Goal: Task Accomplishment & Management: Manage account settings

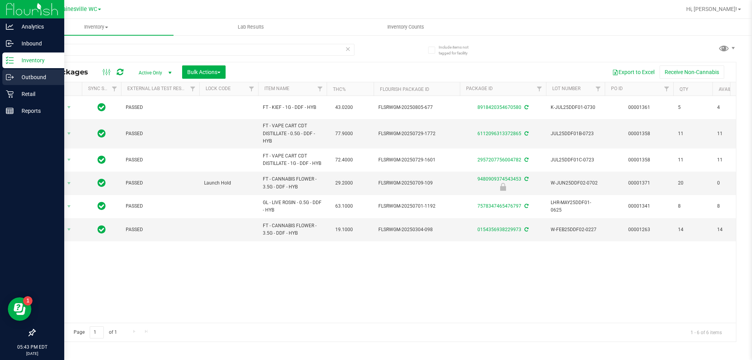
click at [33, 76] on p "Outbound" at bounding box center [37, 76] width 47 height 9
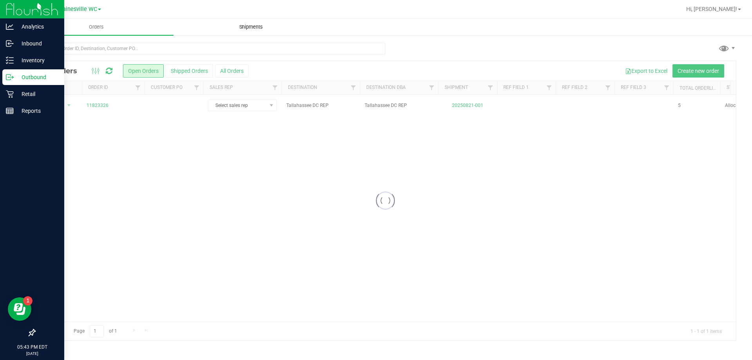
click at [248, 25] on span "Shipments" at bounding box center [251, 26] width 45 height 7
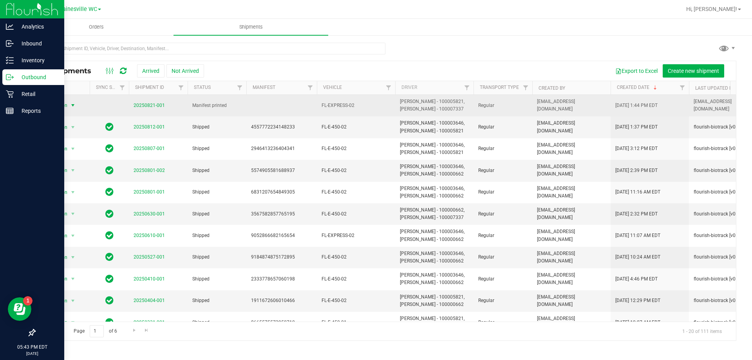
click at [74, 107] on span "select" at bounding box center [73, 105] width 6 height 6
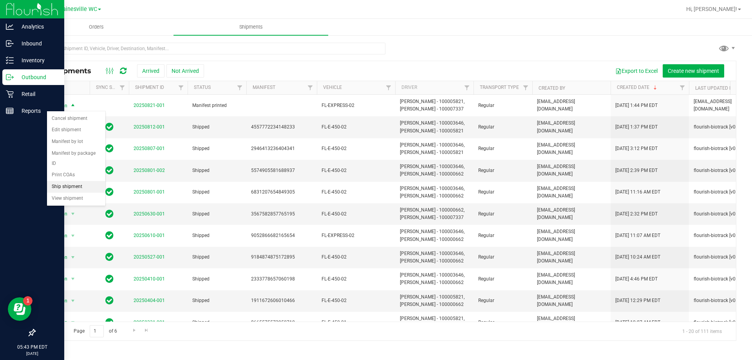
click at [65, 181] on li "Ship shipment" at bounding box center [76, 187] width 58 height 12
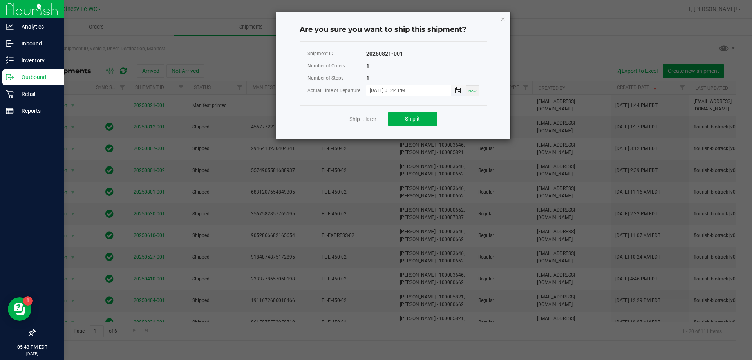
click at [456, 91] on span "Toggle popup" at bounding box center [457, 90] width 6 height 6
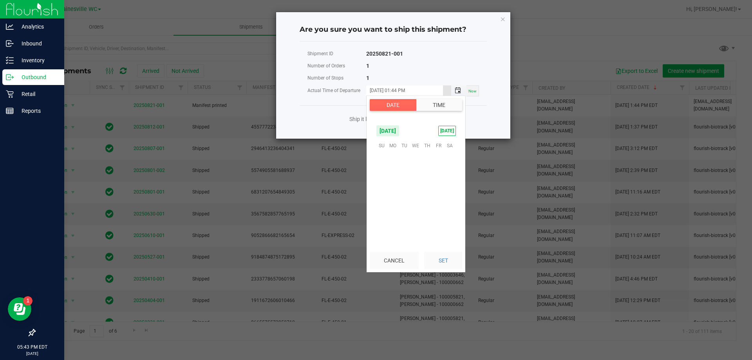
scroll to position [11, 0]
click at [438, 193] on span "22" at bounding box center [438, 193] width 11 height 12
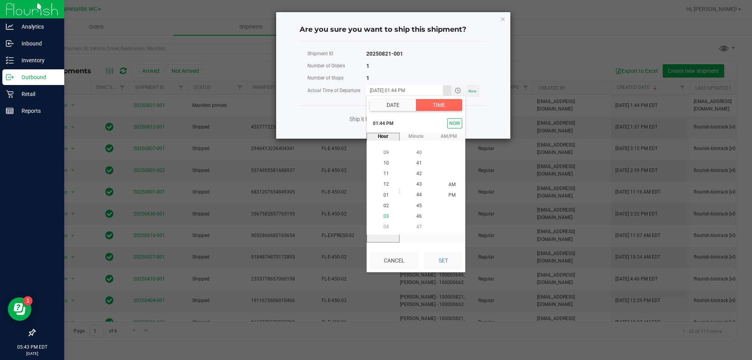
click at [384, 217] on span "03" at bounding box center [385, 215] width 5 height 5
click at [417, 194] on span "10" at bounding box center [418, 194] width 5 height 5
click at [448, 195] on span "PM" at bounding box center [451, 194] width 7 height 5
click at [442, 260] on button "Set" at bounding box center [443, 260] width 38 height 17
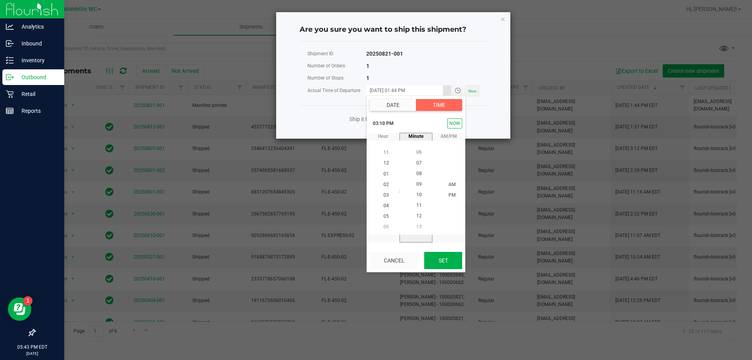
type input "[DATE] 03:10 PM"
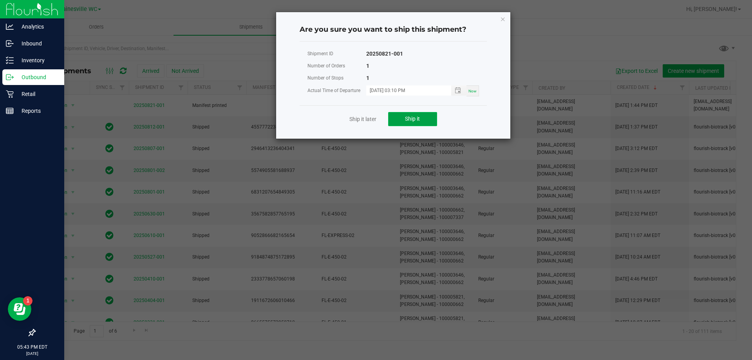
click at [411, 119] on span "Ship it" at bounding box center [412, 118] width 15 height 6
click at [411, 121] on span "Ship it" at bounding box center [412, 118] width 15 height 6
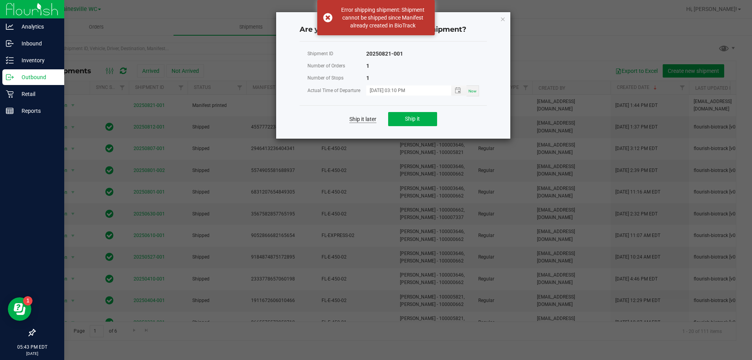
click at [374, 121] on link "Ship it later" at bounding box center [362, 119] width 27 height 8
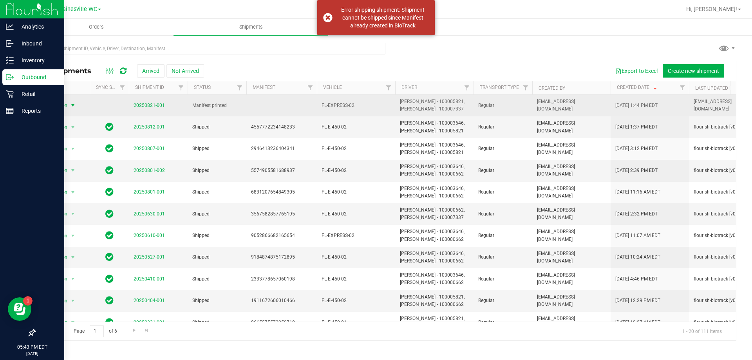
click at [76, 106] on span "select" at bounding box center [73, 105] width 10 height 11
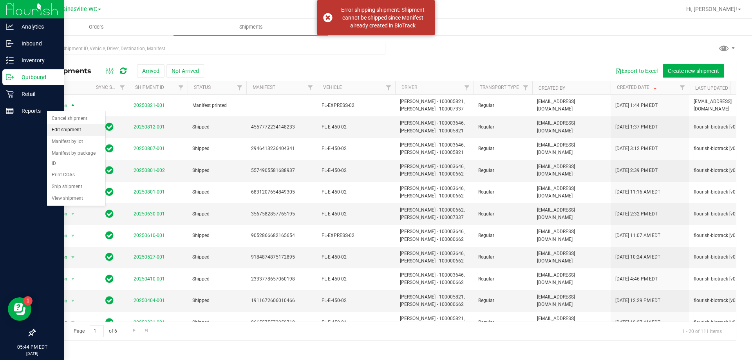
click at [79, 128] on li "Edit shipment" at bounding box center [76, 130] width 58 height 12
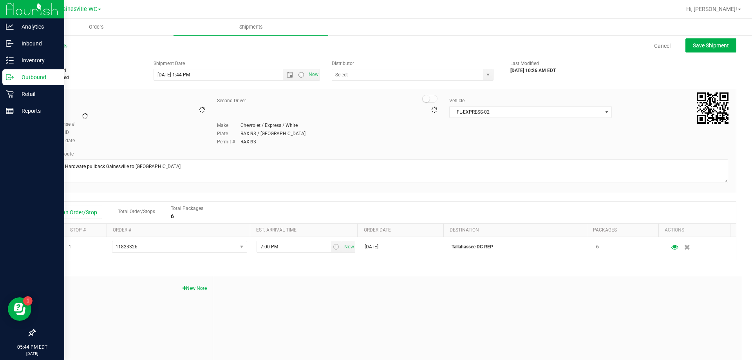
type input "Tallahassee DC REP"
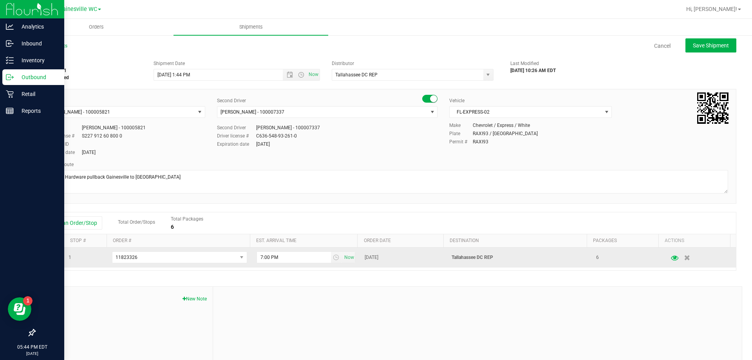
click at [671, 259] on icon "button" at bounding box center [674, 256] width 7 height 5
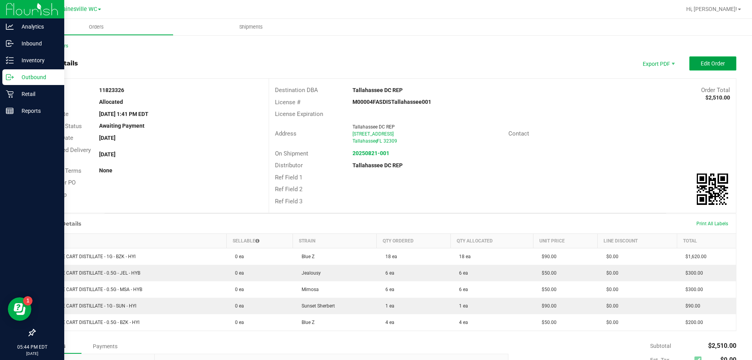
click at [708, 69] on button "Edit Order" at bounding box center [712, 63] width 47 height 14
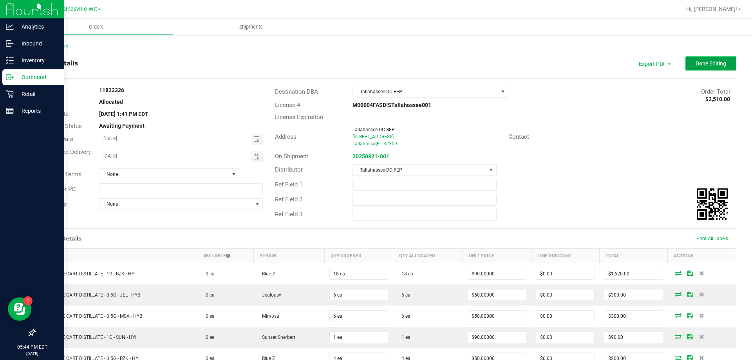
click at [707, 68] on button "Done Editing" at bounding box center [710, 63] width 51 height 14
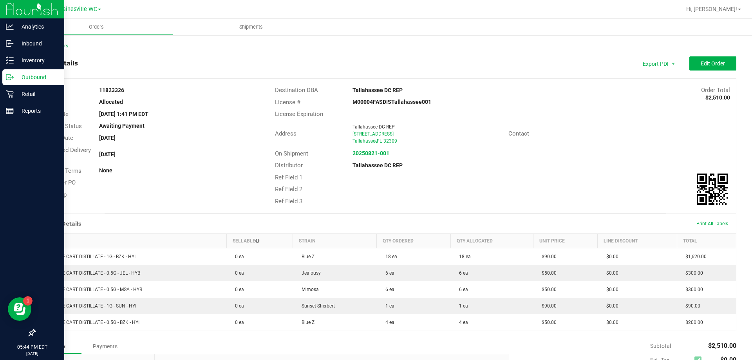
click at [43, 44] on link "Back to Orders" at bounding box center [51, 45] width 34 height 5
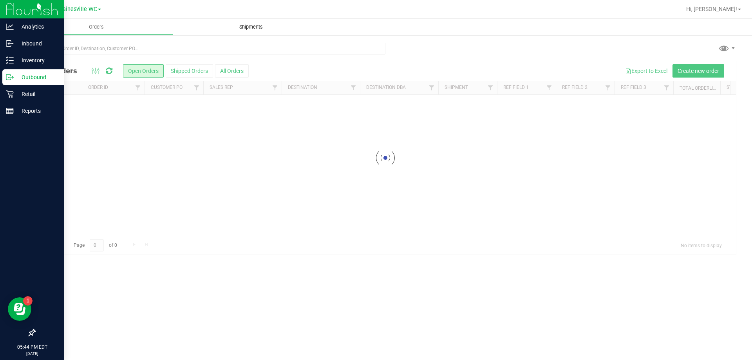
click at [261, 30] on span "Shipments" at bounding box center [251, 26] width 45 height 7
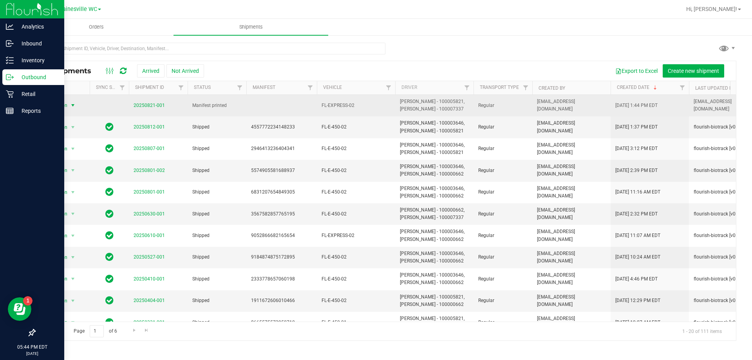
click at [71, 104] on span "select" at bounding box center [73, 105] width 6 height 6
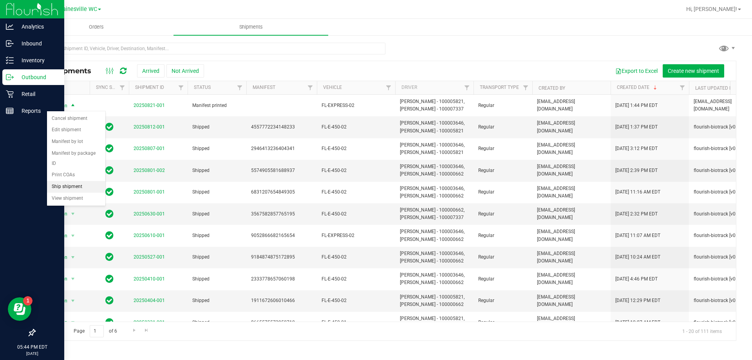
click at [67, 181] on li "Ship shipment" at bounding box center [76, 187] width 58 height 12
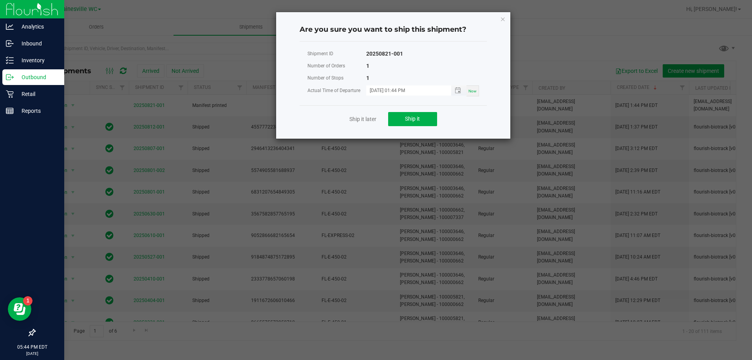
click at [431, 90] on input "[DATE] 01:44 PM" at bounding box center [404, 90] width 77 height 10
click at [457, 92] on span "Toggle popup" at bounding box center [457, 90] width 6 height 6
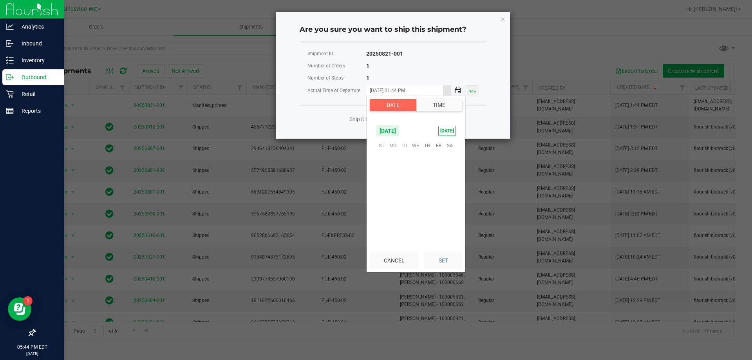
scroll to position [11, 0]
click at [431, 105] on button "Time" at bounding box center [439, 105] width 46 height 12
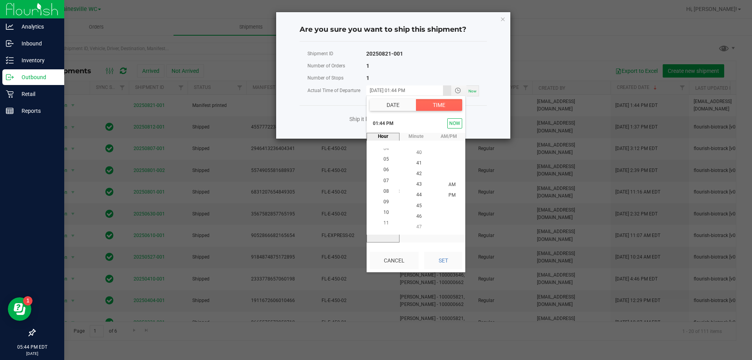
scroll to position [223, 0]
click at [387, 173] on li "03" at bounding box center [386, 173] width 19 height 11
click at [416, 204] on span "10" at bounding box center [418, 205] width 5 height 5
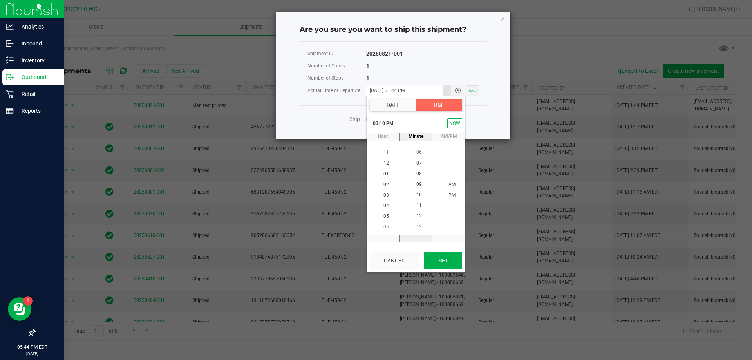
click at [449, 262] on button "Set" at bounding box center [443, 260] width 38 height 17
type input "[DATE] 03:10 PM"
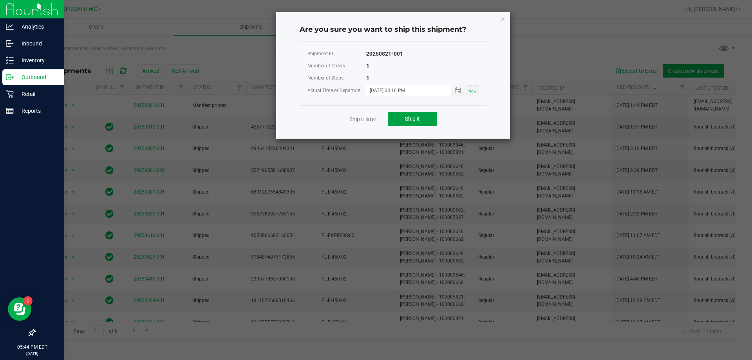
click at [415, 117] on span "Ship it" at bounding box center [412, 118] width 15 height 6
click at [501, 20] on icon "Close" at bounding box center [502, 18] width 5 height 9
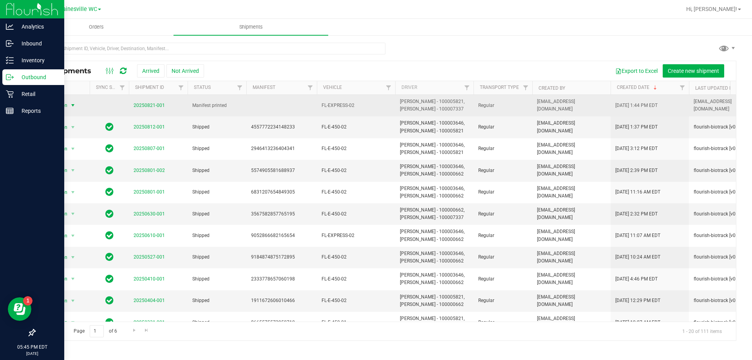
click at [72, 104] on span "select" at bounding box center [73, 105] width 6 height 6
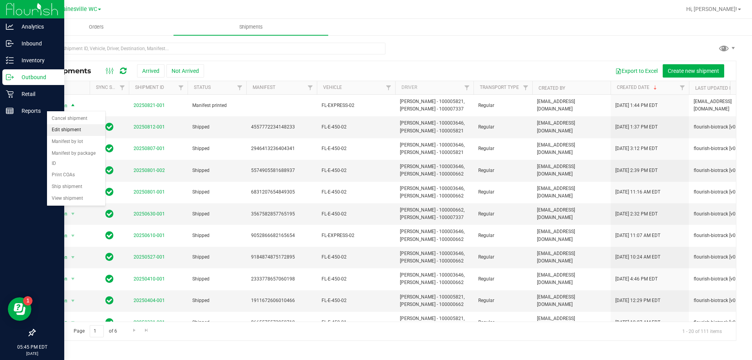
click at [72, 127] on li "Edit shipment" at bounding box center [76, 130] width 58 height 12
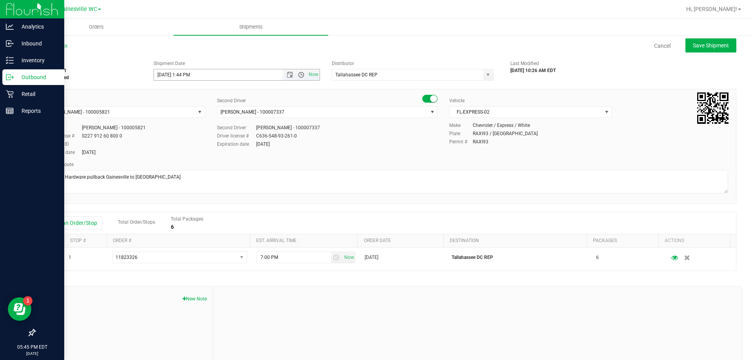
click at [298, 74] on span "Open the time view" at bounding box center [301, 75] width 6 height 6
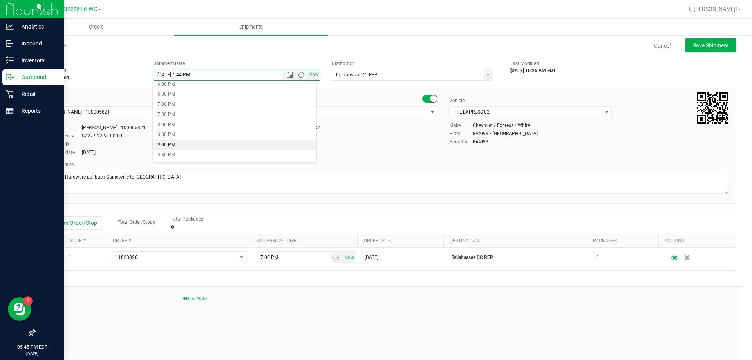
scroll to position [325, 0]
click at [178, 92] on li "4:30 PM" at bounding box center [235, 95] width 164 height 10
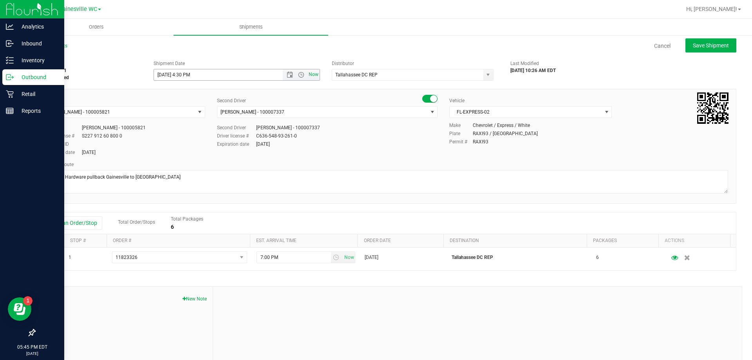
click at [313, 76] on span "Now" at bounding box center [313, 74] width 13 height 11
drag, startPoint x: 707, startPoint y: 45, endPoint x: 696, endPoint y: 54, distance: 14.0
click at [705, 46] on span "Save Shipment" at bounding box center [710, 45] width 36 height 6
type input "[DATE] 9:45 PM"
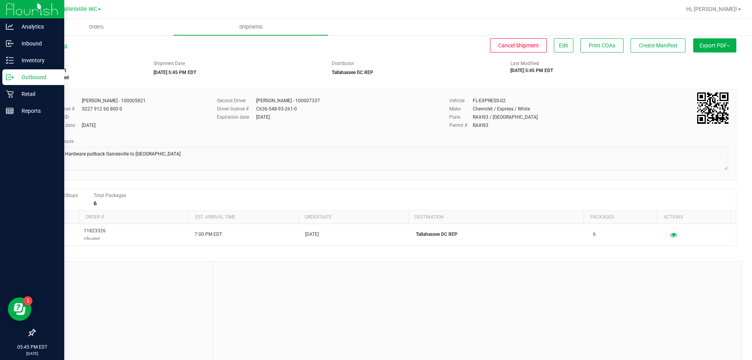
click at [52, 44] on link "All Shipments" at bounding box center [50, 45] width 33 height 5
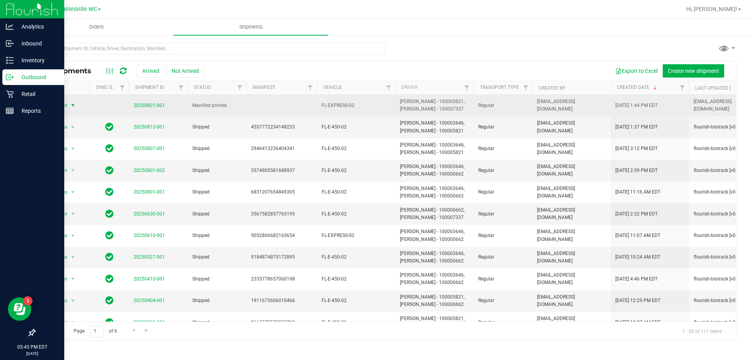
click at [63, 105] on span "Action" at bounding box center [57, 105] width 21 height 11
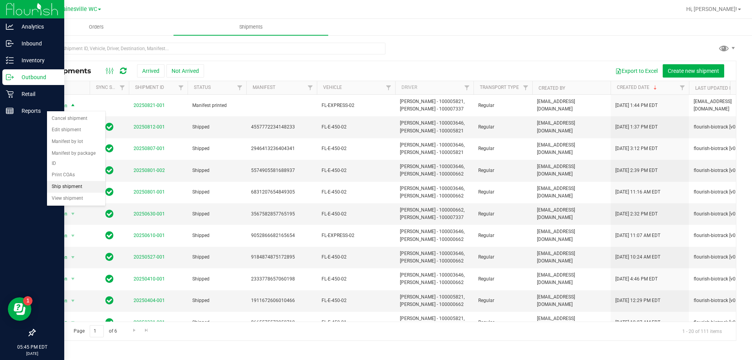
click at [71, 181] on li "Ship shipment" at bounding box center [76, 187] width 58 height 12
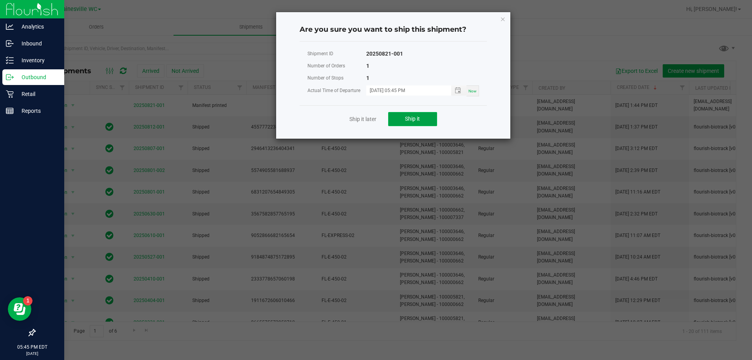
click at [398, 121] on button "Ship it" at bounding box center [412, 119] width 49 height 14
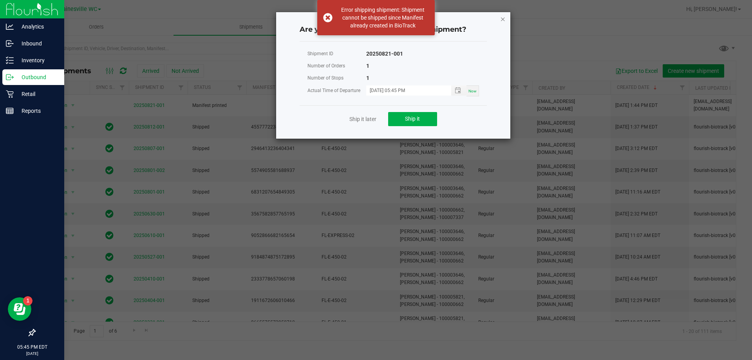
click at [501, 19] on icon "Close" at bounding box center [502, 18] width 5 height 9
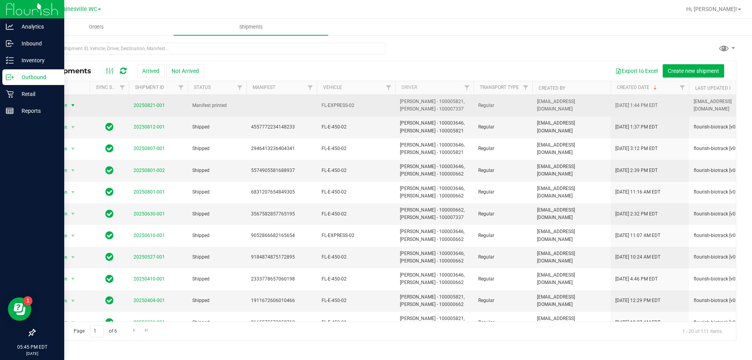
click at [72, 107] on span "select" at bounding box center [73, 105] width 6 height 6
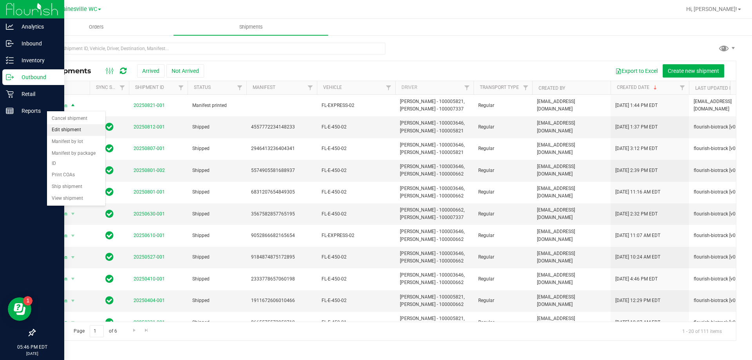
click at [68, 128] on li "Edit shipment" at bounding box center [76, 130] width 58 height 12
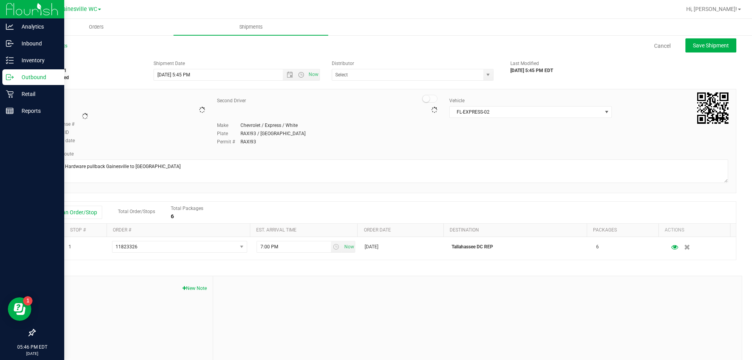
type input "Tallahassee DC REP"
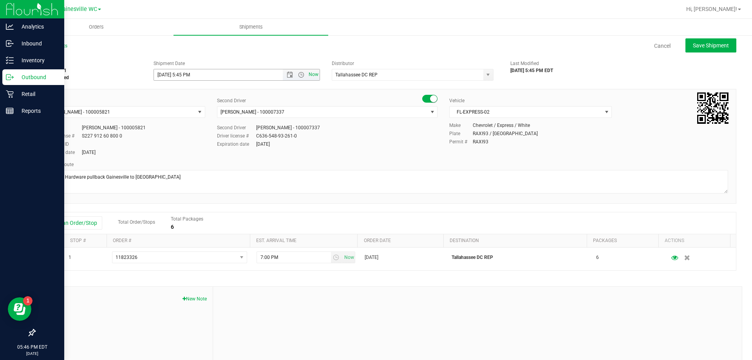
click at [314, 74] on span "Now" at bounding box center [313, 74] width 13 height 11
type input "[DATE] 5:46 PM"
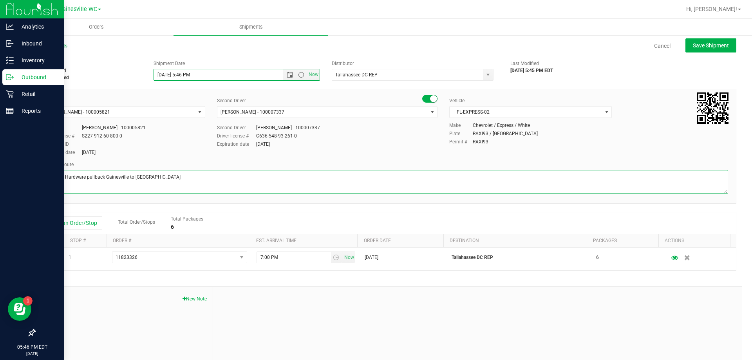
click at [182, 183] on textarea at bounding box center [385, 181] width 685 height 23
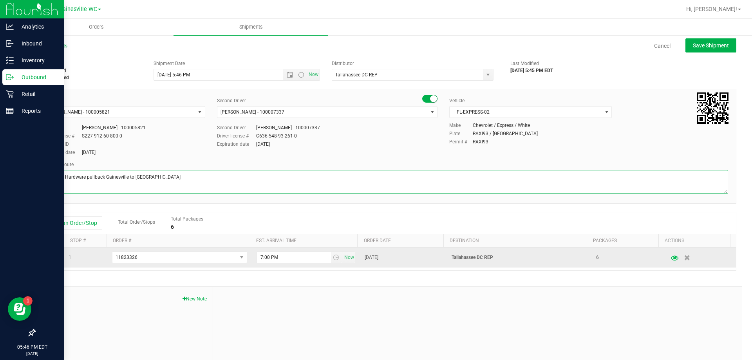
type textarea "Old BDT Hardware pullback Gainesville to [GEOGRAPHIC_DATA]"
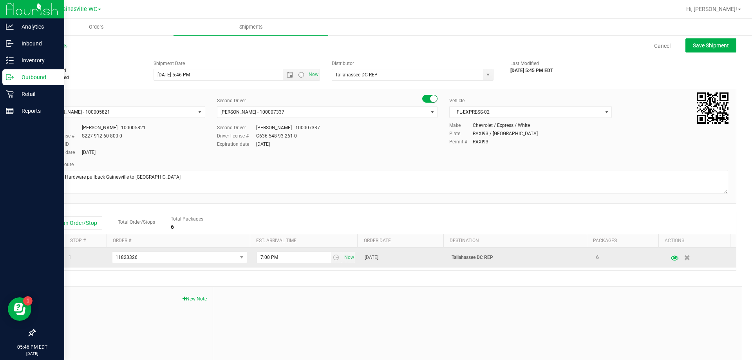
click at [671, 258] on icon "button" at bounding box center [674, 256] width 7 height 5
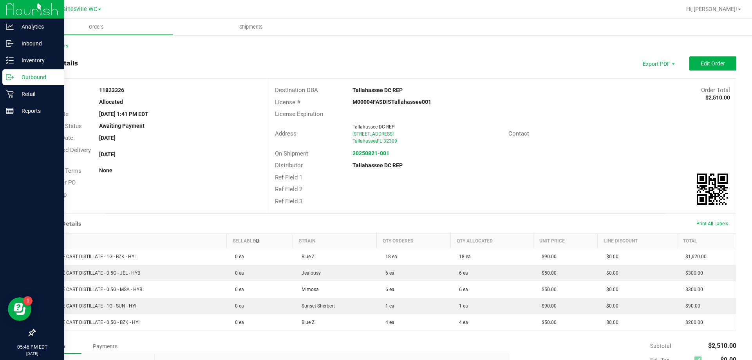
click at [589, 71] on outbound-order-header "Order details Export PDF Edit Order Order # 11823326 Status Allocated Order Dat…" at bounding box center [384, 134] width 701 height 157
click at [702, 66] on span "Edit Order" at bounding box center [712, 63] width 24 height 6
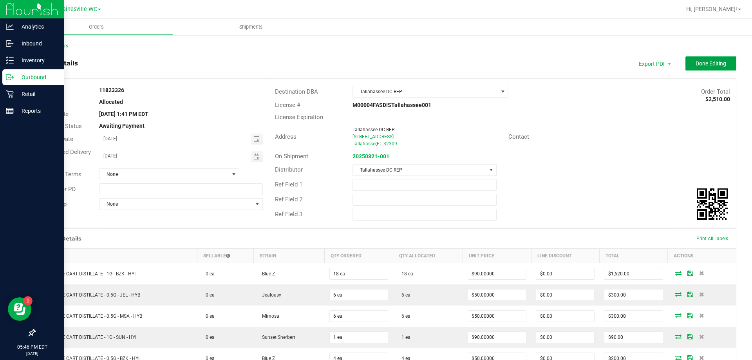
click at [702, 66] on span "Done Editing" at bounding box center [710, 63] width 31 height 6
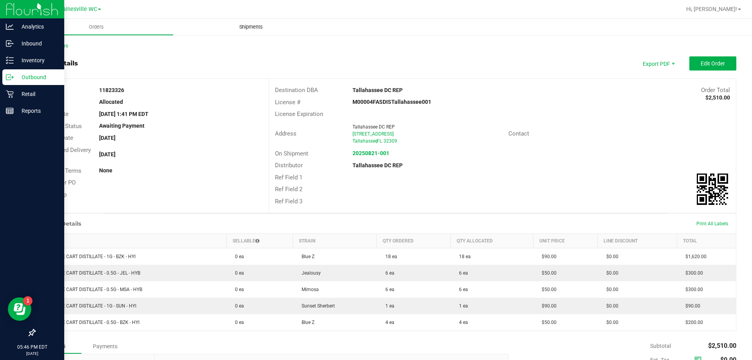
click at [253, 27] on span "Shipments" at bounding box center [251, 26] width 45 height 7
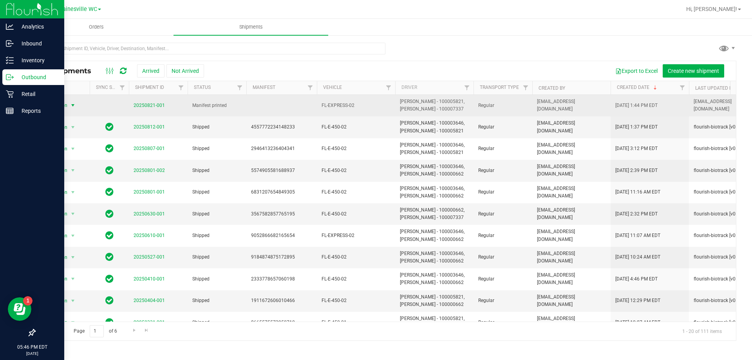
click at [74, 106] on span "select" at bounding box center [73, 105] width 6 height 6
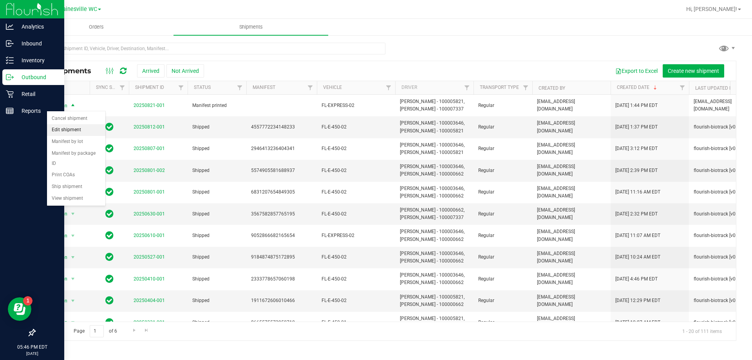
click at [68, 132] on li "Edit shipment" at bounding box center [76, 130] width 58 height 12
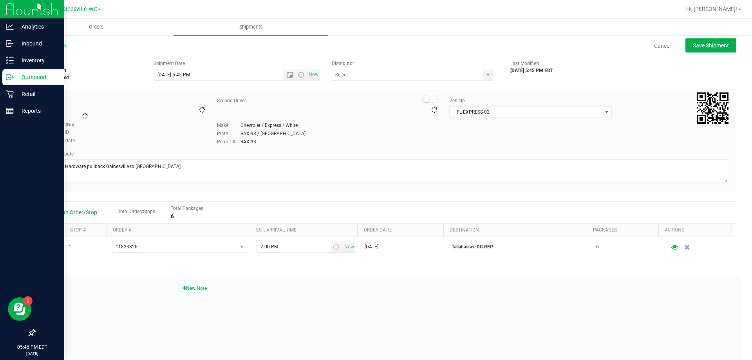
type input "Tallahassee DC REP"
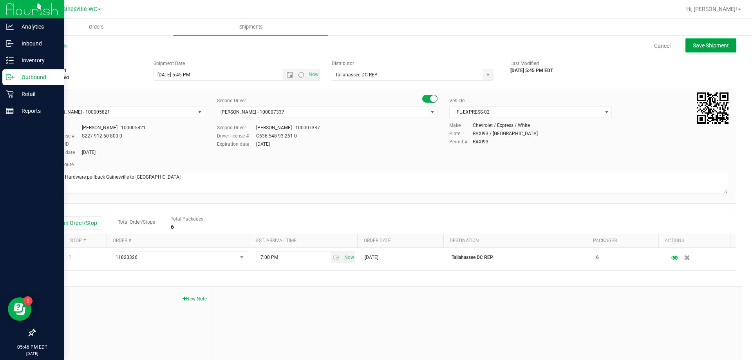
click at [699, 49] on span "Save Shipment" at bounding box center [710, 45] width 36 height 6
type input "[DATE] 9:45 PM"
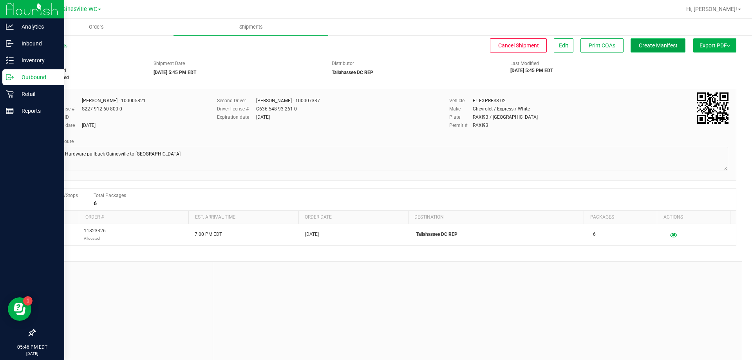
click at [665, 48] on span "Create Manifest" at bounding box center [657, 45] width 39 height 6
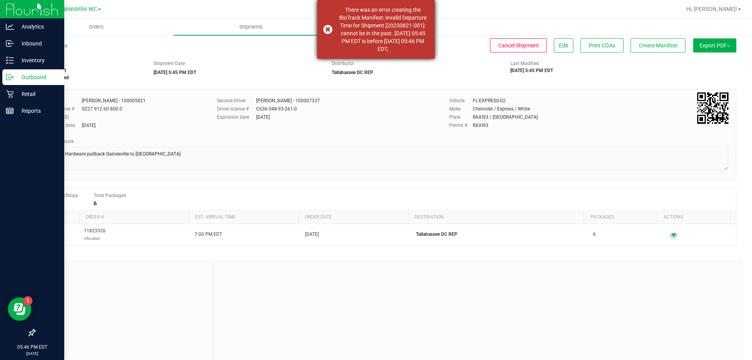
click at [327, 29] on div "There was an error creating the BioTrack Manifest: invalid Departure Time for S…" at bounding box center [375, 29] width 117 height 59
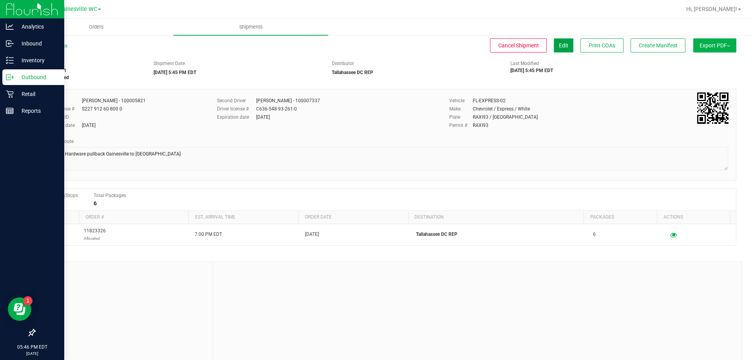
click at [557, 49] on button "Edit" at bounding box center [563, 45] width 20 height 14
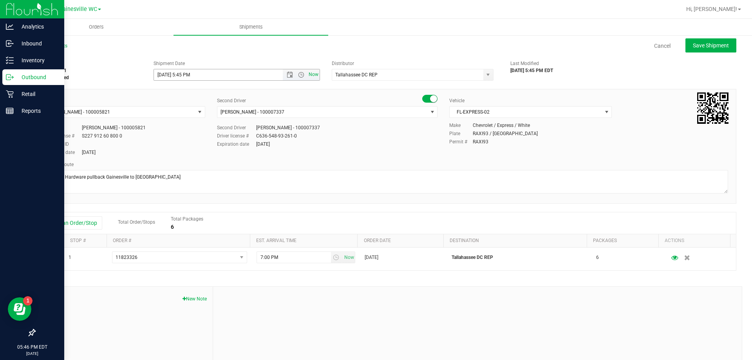
click at [310, 77] on span "Now" at bounding box center [313, 74] width 13 height 11
click at [699, 45] on span "Save Shipment" at bounding box center [710, 45] width 36 height 6
type input "[DATE] 9:46 PM"
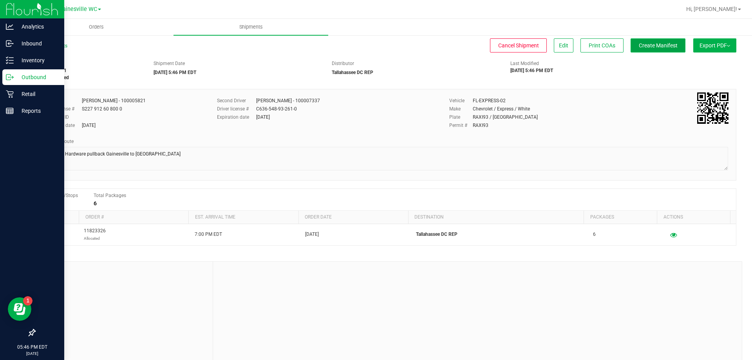
click at [658, 44] on span "Create Manifest" at bounding box center [657, 45] width 39 height 6
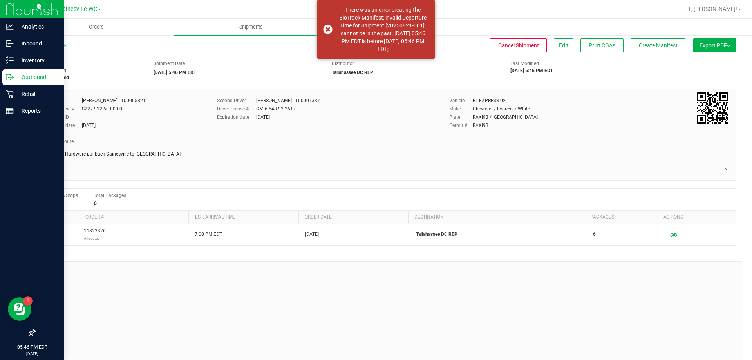
click at [394, 72] on div "Distributor Tallahassee DC REP" at bounding box center [415, 68] width 178 height 16
click at [326, 29] on div "There was an error creating the BioTrack Manifest: invalid Departure Time for S…" at bounding box center [375, 29] width 117 height 59
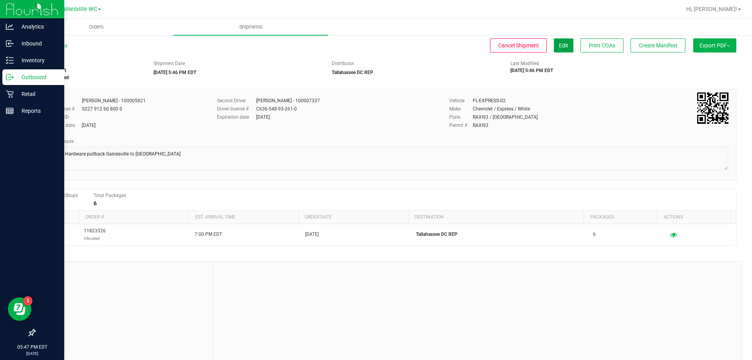
click at [559, 44] on span "Edit" at bounding box center [563, 45] width 9 height 6
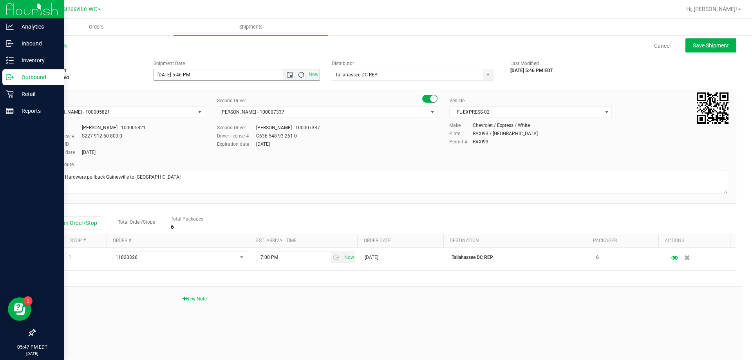
click at [298, 75] on span "Open the time view" at bounding box center [301, 75] width 6 height 6
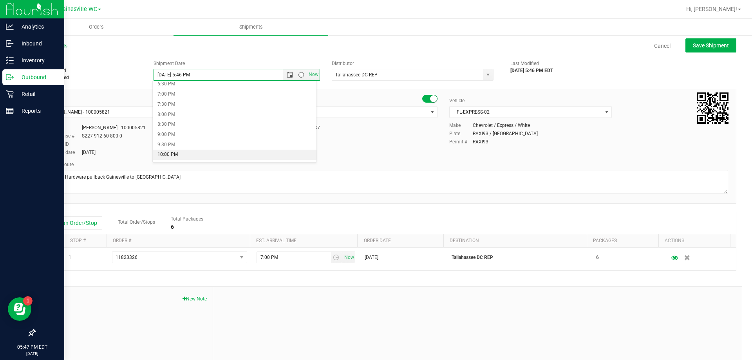
scroll to position [364, 0]
click at [189, 85] on li "6:00 PM" at bounding box center [235, 86] width 164 height 10
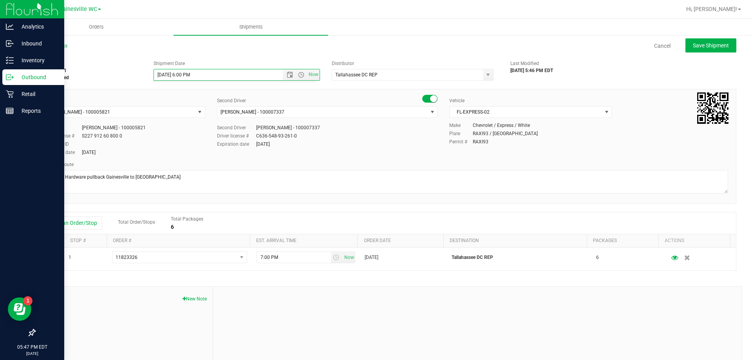
scroll to position [0, 0]
click at [693, 45] on span "Save Shipment" at bounding box center [710, 45] width 36 height 6
type input "[DATE] 10:00 PM"
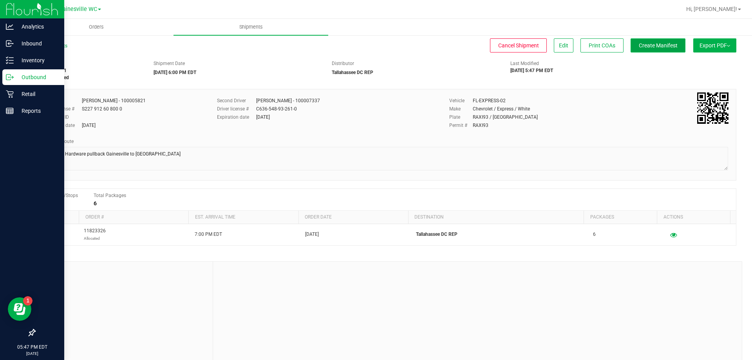
click at [649, 46] on span "Create Manifest" at bounding box center [657, 45] width 39 height 6
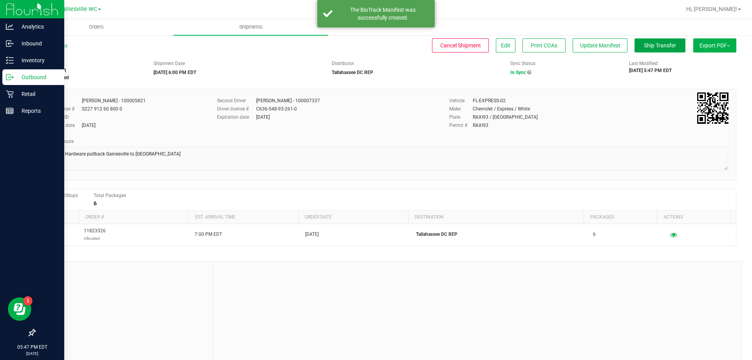
click at [657, 46] on span "Ship Transfer" at bounding box center [659, 45] width 32 height 6
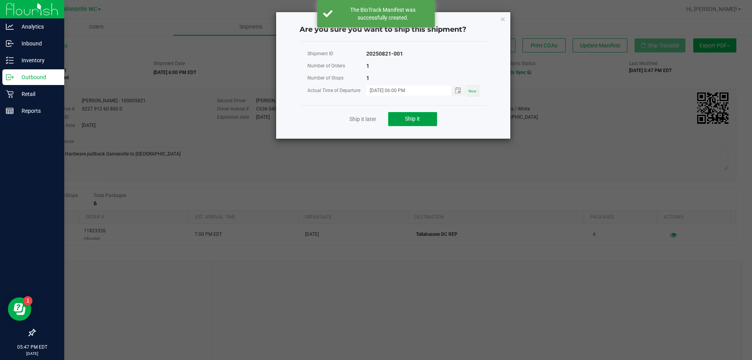
click at [404, 118] on button "Ship it" at bounding box center [412, 119] width 49 height 14
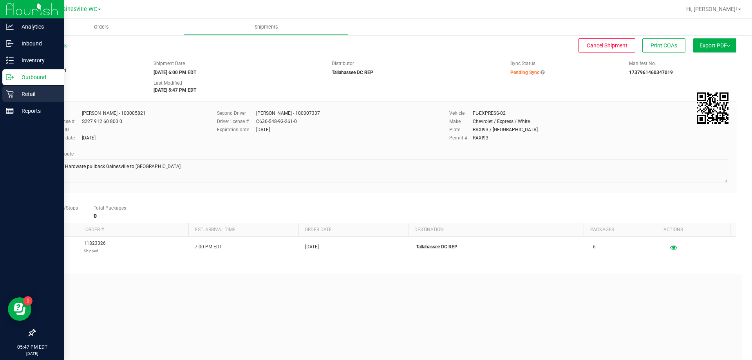
click at [25, 89] on p "Retail" at bounding box center [37, 93] width 47 height 9
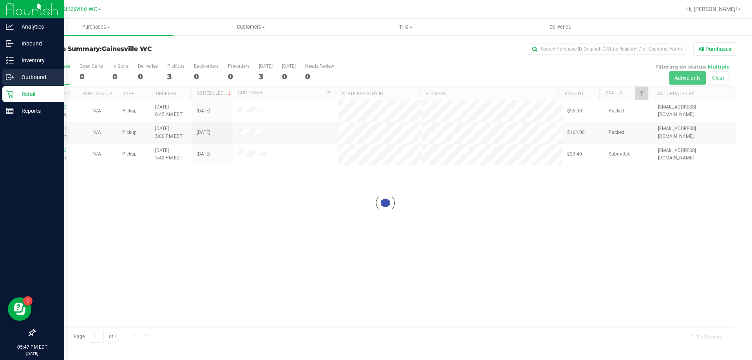
click at [28, 77] on p "Outbound" at bounding box center [37, 76] width 47 height 9
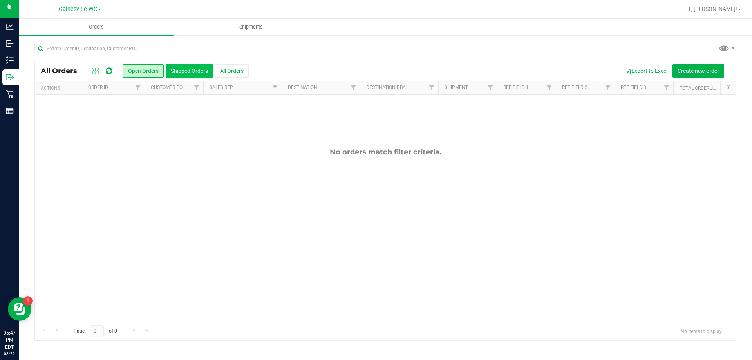
click at [180, 71] on button "Shipped Orders" at bounding box center [189, 70] width 47 height 13
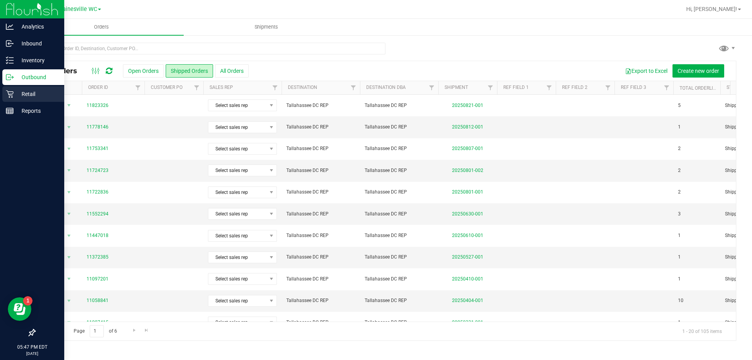
click at [28, 95] on p "Retail" at bounding box center [37, 93] width 47 height 9
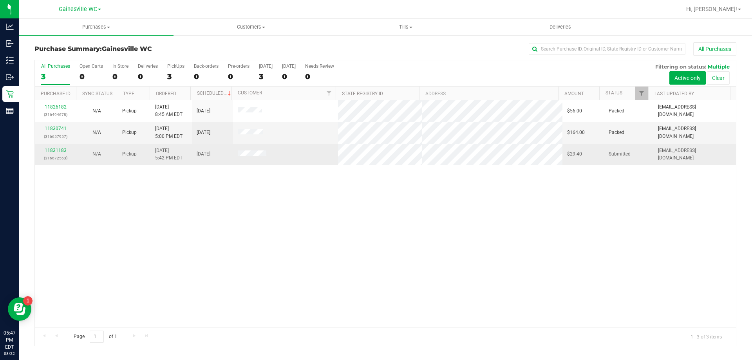
click at [58, 150] on link "11831183" at bounding box center [56, 150] width 22 height 5
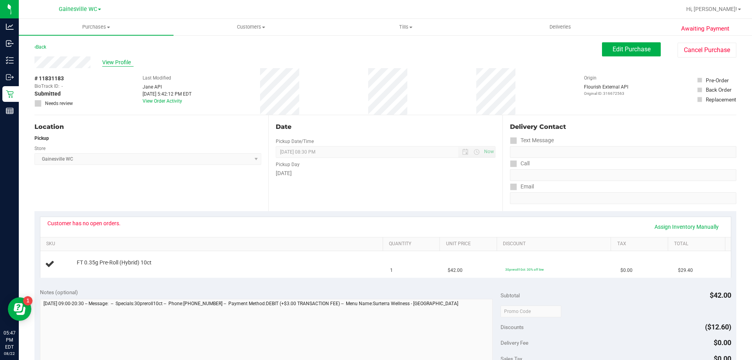
click at [119, 63] on span "View Profile" at bounding box center [117, 62] width 31 height 8
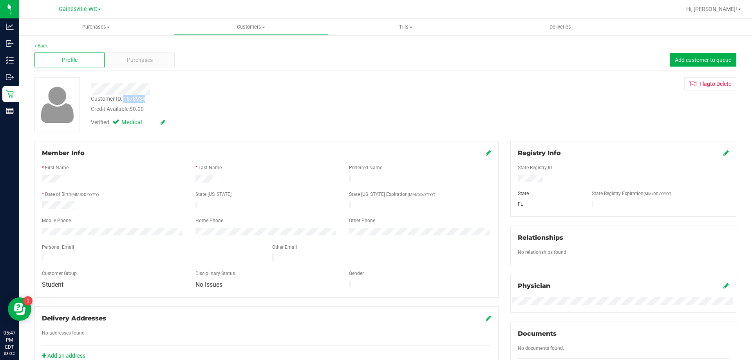
drag, startPoint x: 124, startPoint y: 98, endPoint x: 148, endPoint y: 99, distance: 24.7
click at [148, 99] on div "Customer ID: 1578934 Credit Available: $0.00" at bounding box center [263, 104] width 357 height 18
copy div "1578934"
click at [47, 45] on link "Back" at bounding box center [40, 45] width 13 height 5
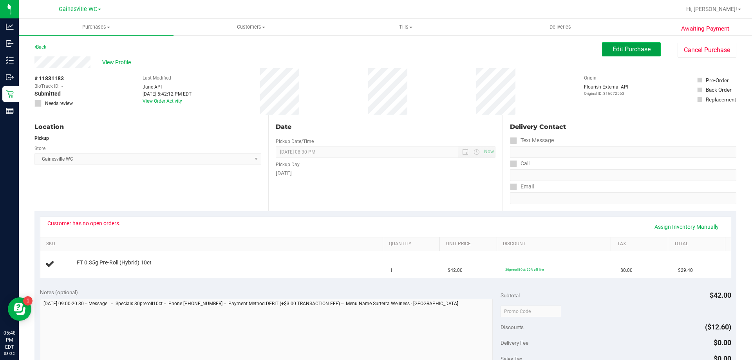
click at [614, 46] on span "Edit Purchase" at bounding box center [631, 48] width 38 height 7
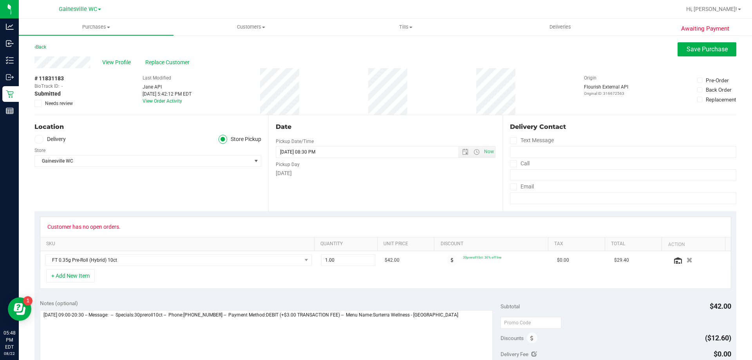
click at [40, 103] on span at bounding box center [37, 103] width 7 height 7
click at [0, 0] on input "Needs review" at bounding box center [0, 0] width 0 height 0
click at [688, 55] on button "Save Purchase" at bounding box center [706, 49] width 59 height 14
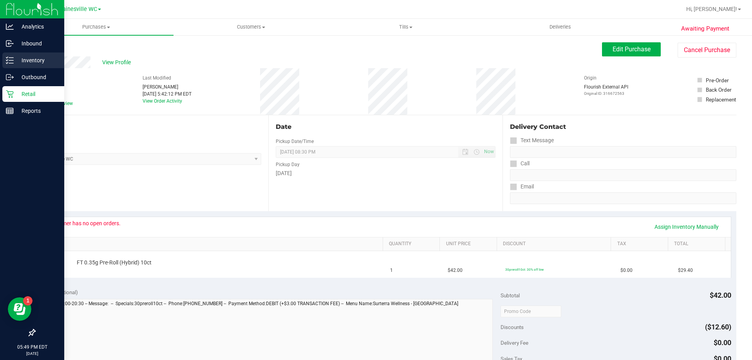
click at [43, 61] on p "Inventory" at bounding box center [37, 60] width 47 height 9
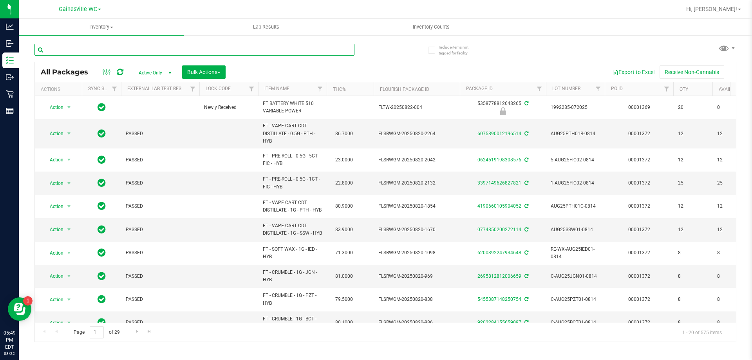
click at [96, 53] on input "text" at bounding box center [194, 50] width 320 height 12
type input "1992498-062025"
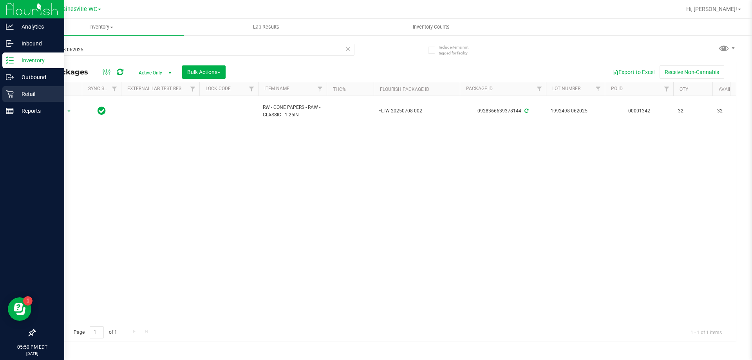
click at [43, 91] on p "Retail" at bounding box center [37, 93] width 47 height 9
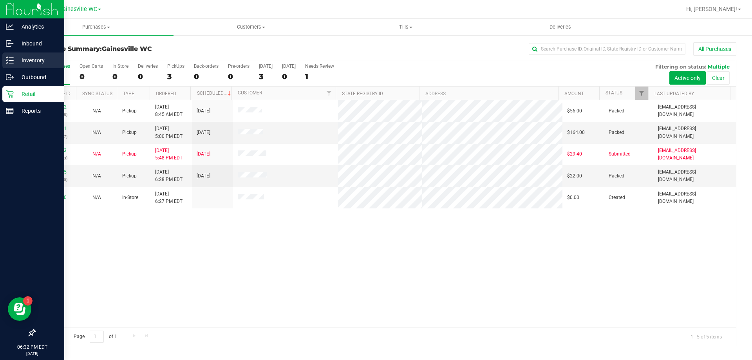
click at [20, 58] on p "Inventory" at bounding box center [37, 60] width 47 height 9
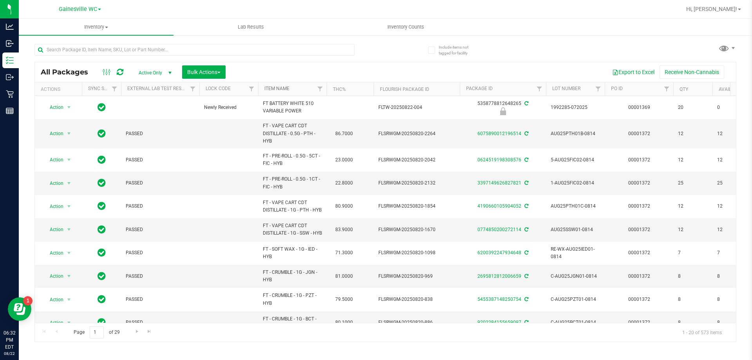
click at [273, 90] on link "Item Name" at bounding box center [276, 88] width 25 height 5
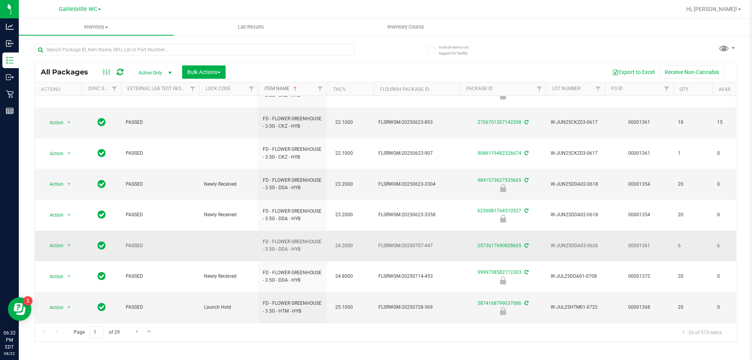
scroll to position [259, 0]
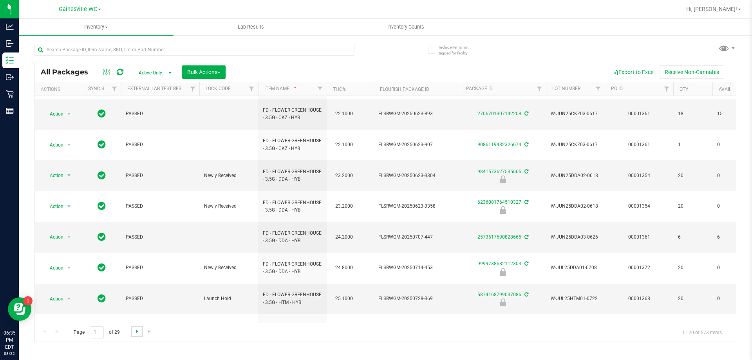
click at [139, 331] on span "Go to the next page" at bounding box center [137, 331] width 6 height 6
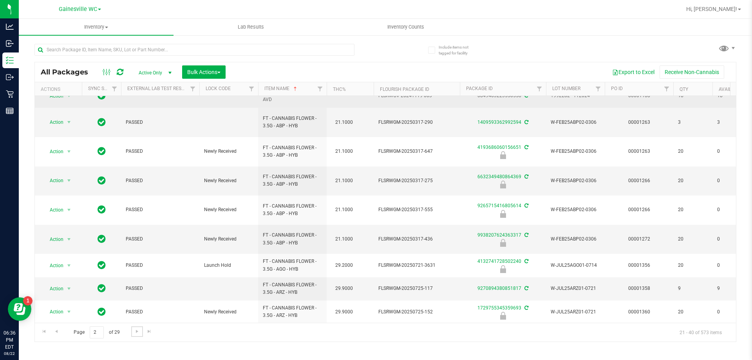
scroll to position [274, 0]
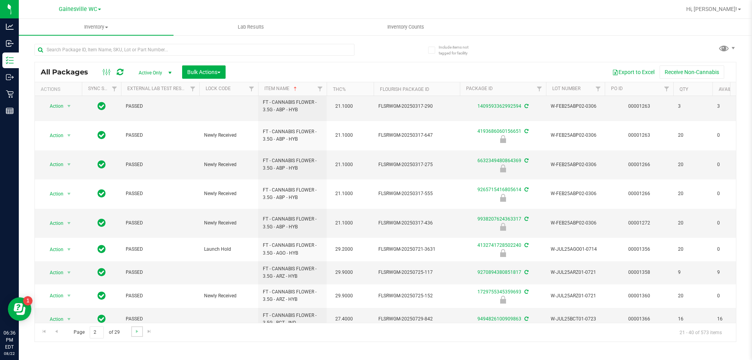
click at [139, 335] on link "Go to the next page" at bounding box center [136, 331] width 11 height 11
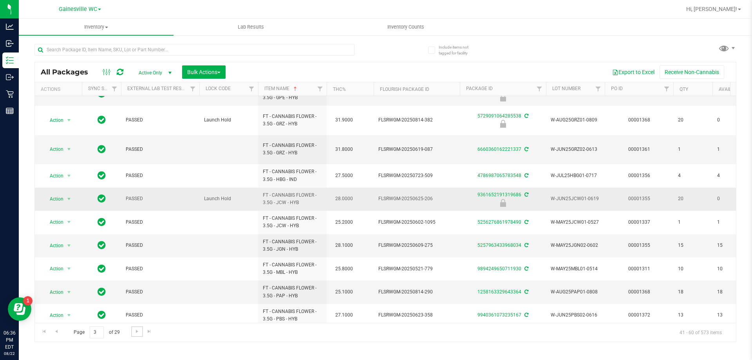
scroll to position [244, 0]
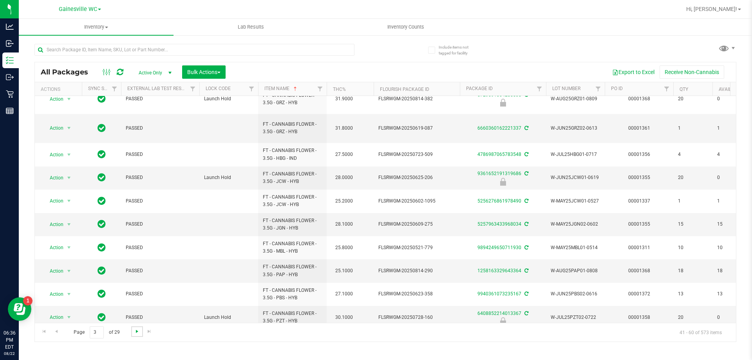
click at [139, 329] on span "Go to the next page" at bounding box center [137, 331] width 6 height 6
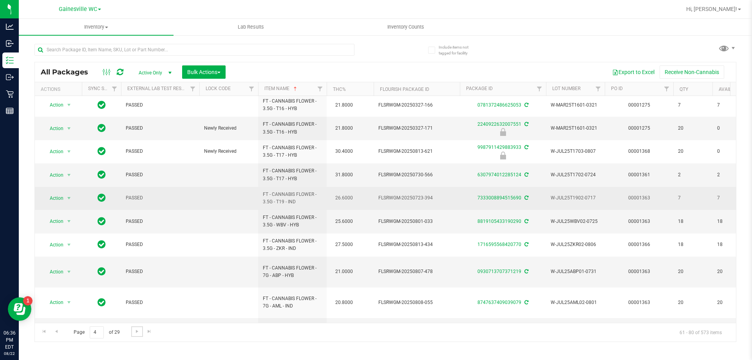
scroll to position [250, 0]
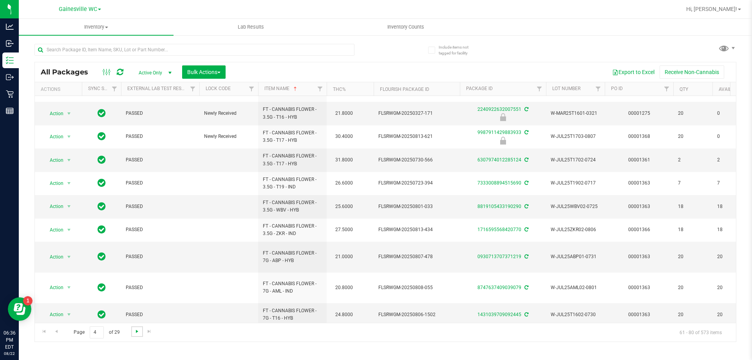
click at [139, 332] on span "Go to the next page" at bounding box center [137, 331] width 6 height 6
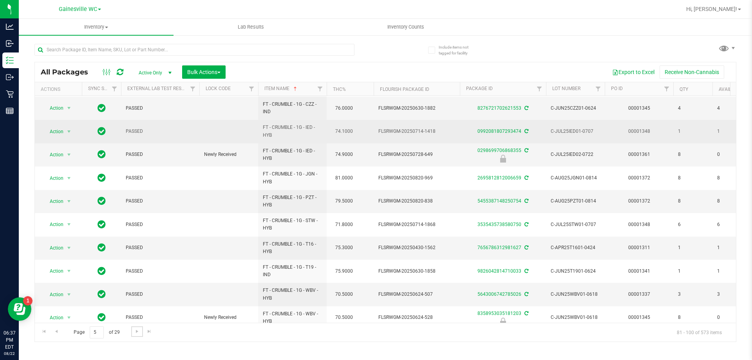
scroll to position [244, 0]
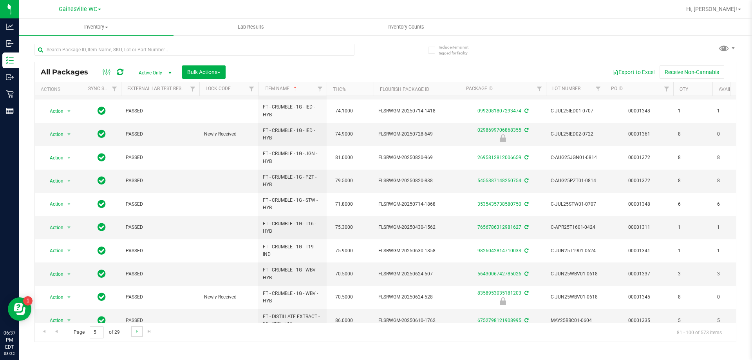
click at [136, 335] on link "Go to the next page" at bounding box center [136, 331] width 11 height 11
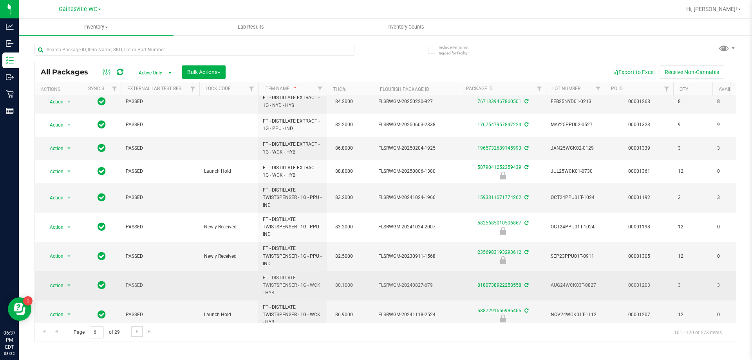
scroll to position [274, 0]
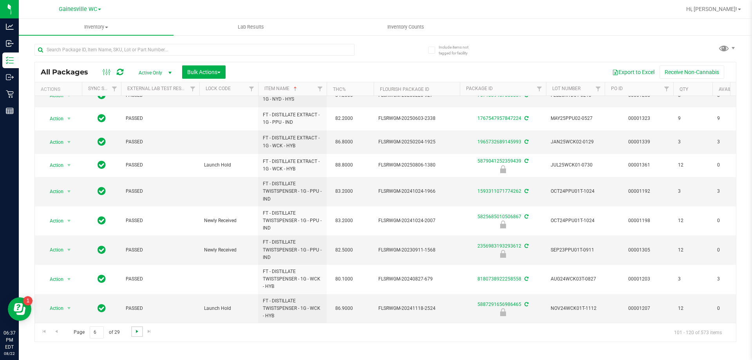
click at [137, 333] on span "Go to the next page" at bounding box center [137, 331] width 6 height 6
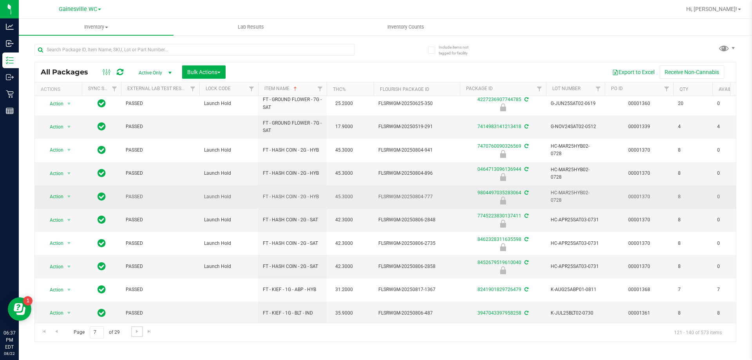
scroll to position [256, 0]
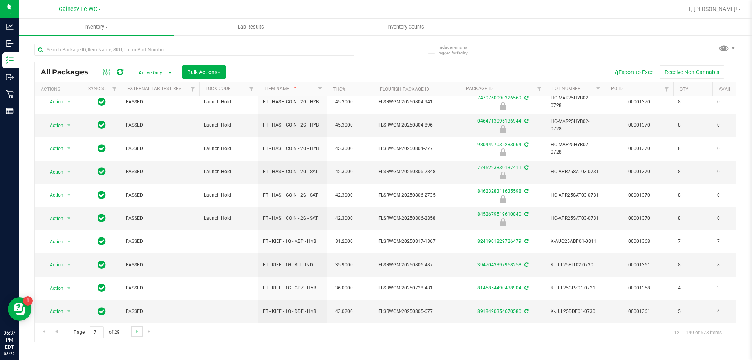
click at [141, 332] on link "Go to the next page" at bounding box center [136, 331] width 11 height 11
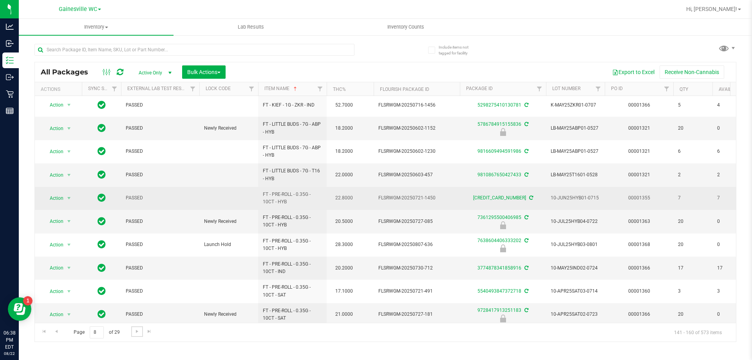
scroll to position [244, 0]
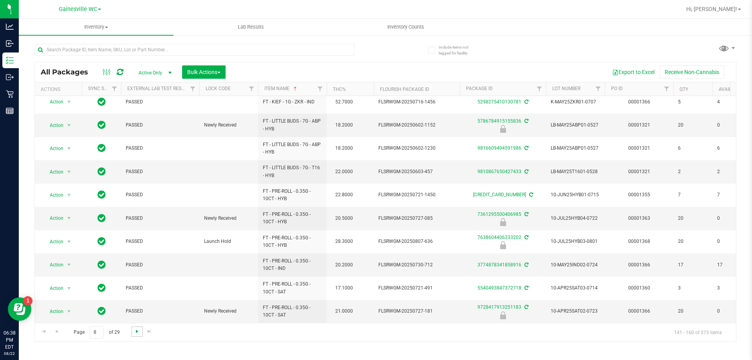
click at [138, 333] on span "Go to the next page" at bounding box center [137, 331] width 6 height 6
click at [137, 332] on span "Go to the next page" at bounding box center [137, 331] width 6 height 6
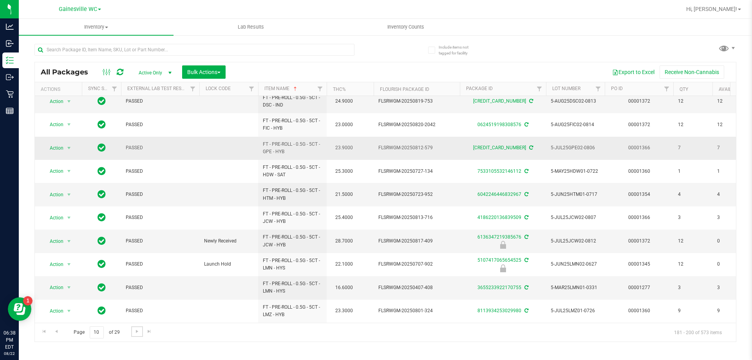
scroll to position [244, 0]
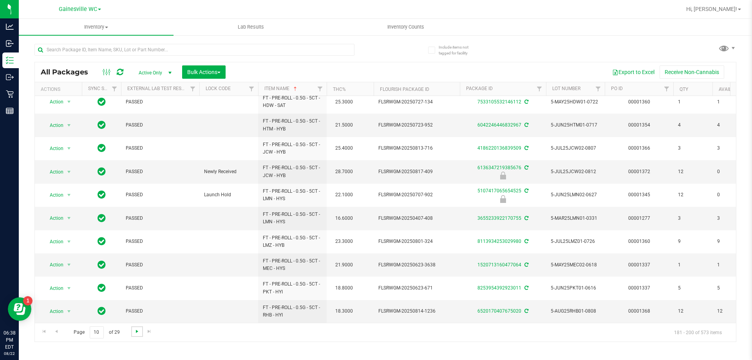
click at [134, 332] on span "Go to the next page" at bounding box center [137, 331] width 6 height 6
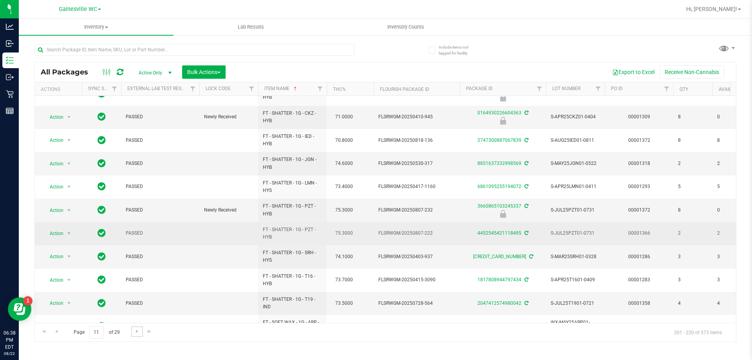
scroll to position [244, 0]
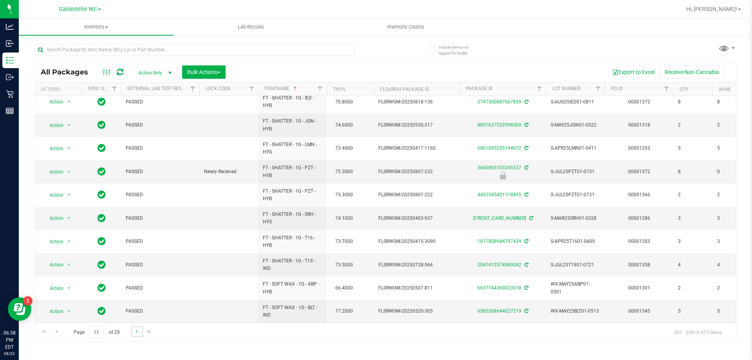
click at [137, 335] on link "Go to the next page" at bounding box center [136, 331] width 11 height 11
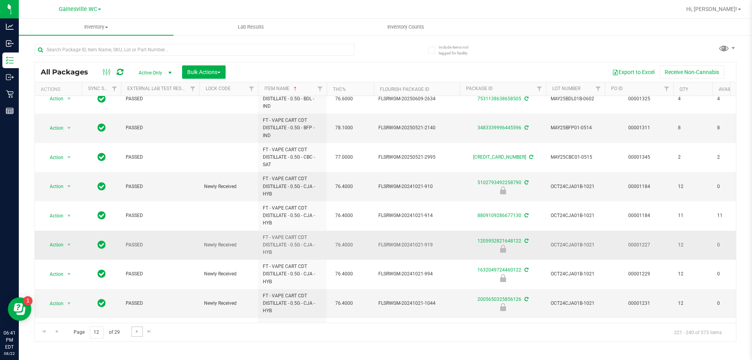
scroll to position [315, 0]
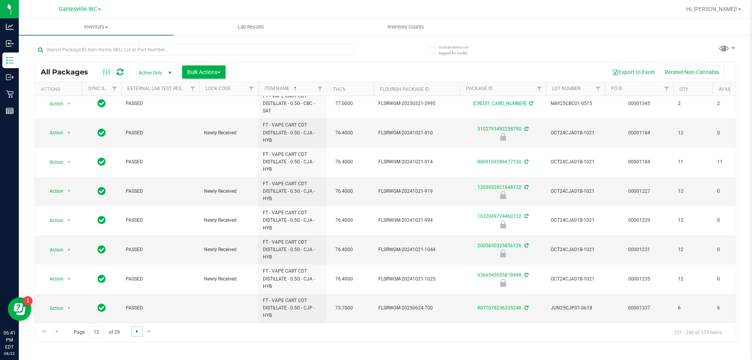
click at [134, 329] on span "Go to the next page" at bounding box center [137, 331] width 6 height 6
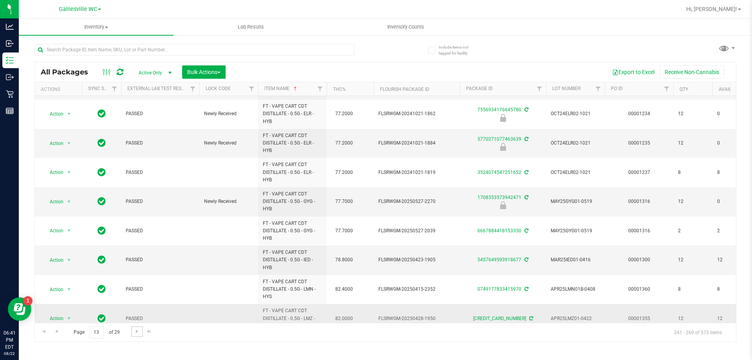
scroll to position [363, 0]
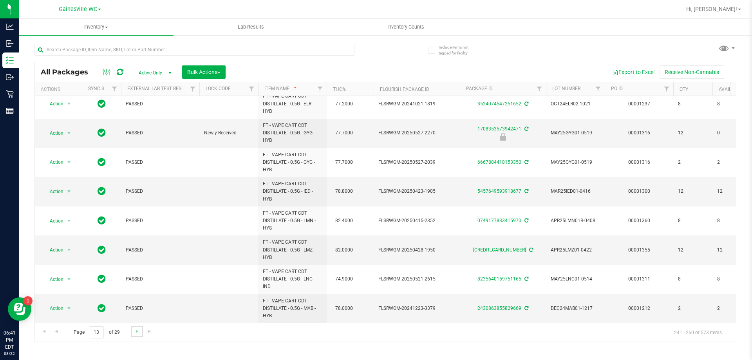
click at [141, 335] on link "Go to the next page" at bounding box center [136, 331] width 11 height 11
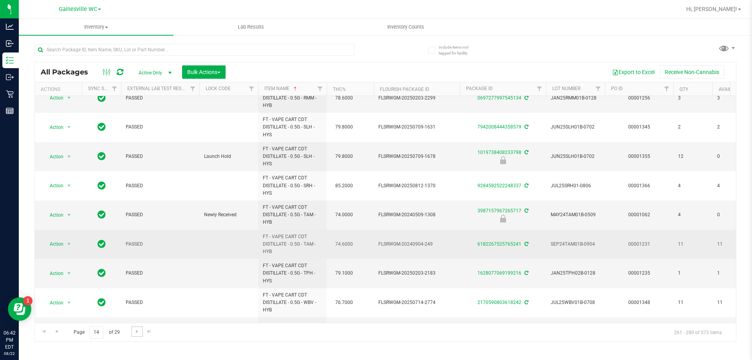
scroll to position [359, 0]
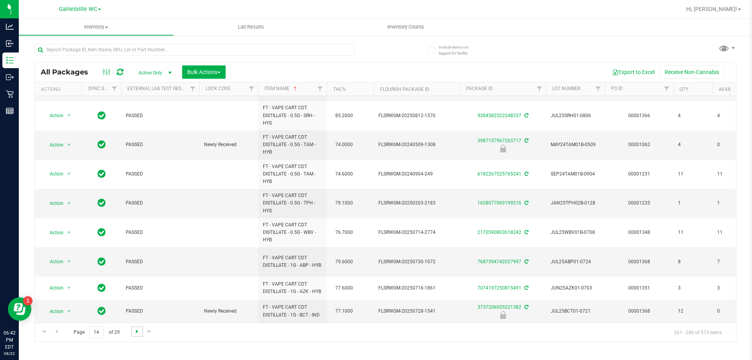
click at [137, 330] on span "Go to the next page" at bounding box center [137, 331] width 6 height 6
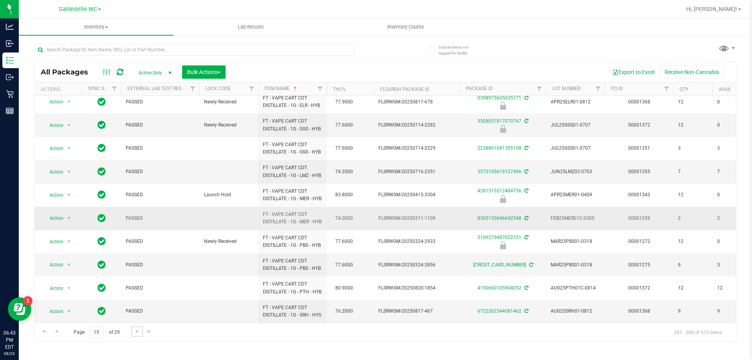
scroll to position [297, 0]
click at [139, 333] on span "Go to the next page" at bounding box center [137, 331] width 6 height 6
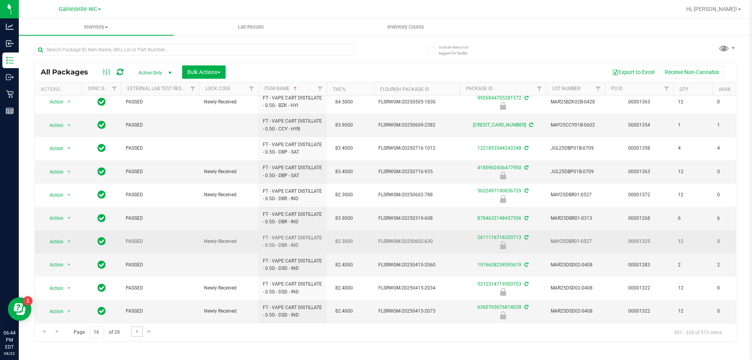
scroll to position [253, 0]
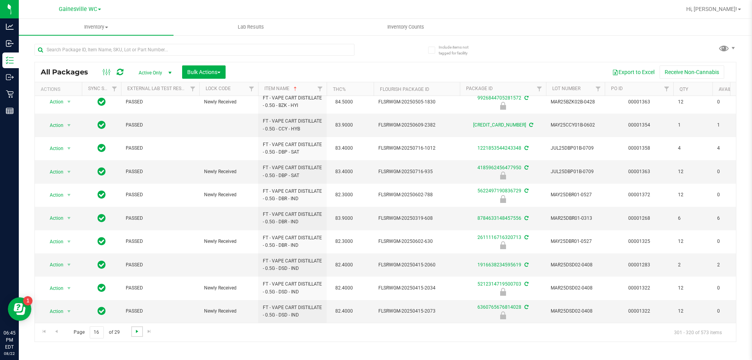
click at [136, 332] on span "Go to the next page" at bounding box center [137, 331] width 6 height 6
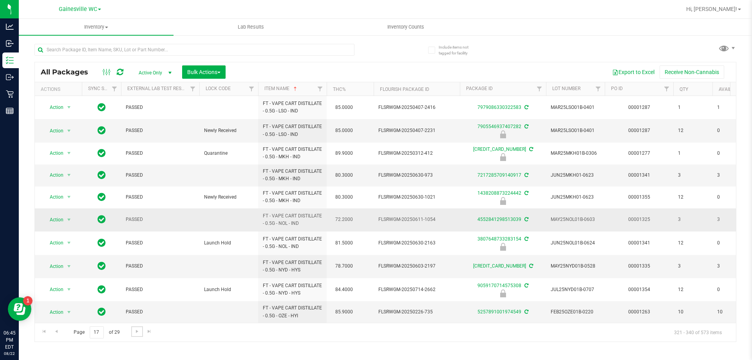
scroll to position [238, 0]
click at [136, 332] on span "Go to the next page" at bounding box center [137, 331] width 6 height 6
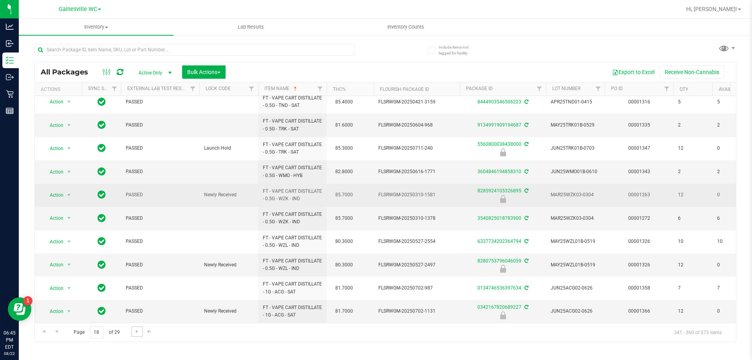
scroll to position [251, 0]
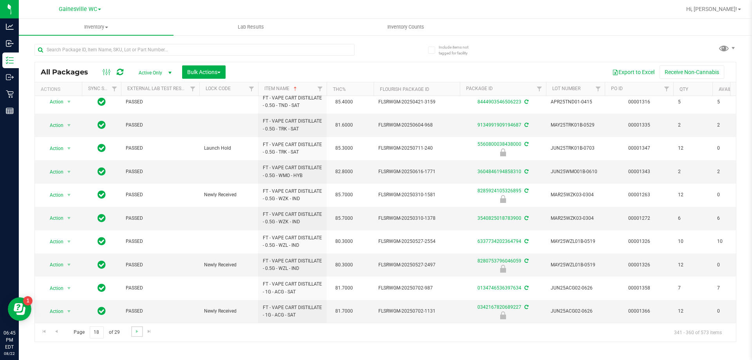
click at [136, 327] on link "Go to the next page" at bounding box center [136, 331] width 11 height 11
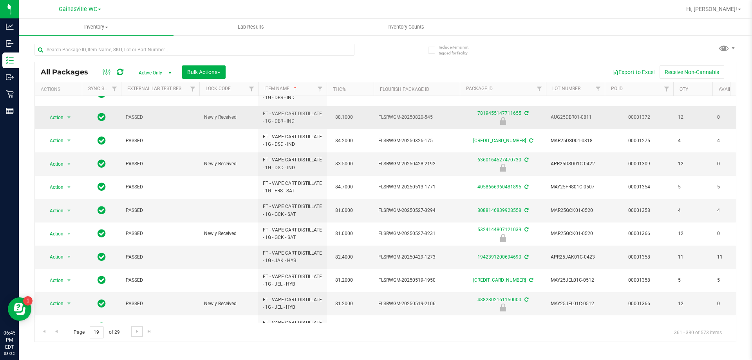
scroll to position [244, 0]
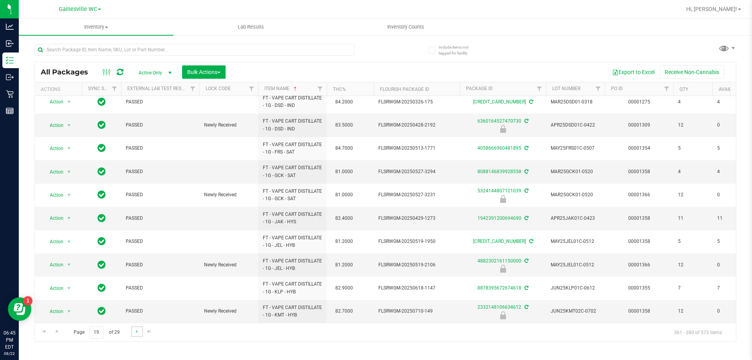
click at [138, 334] on link "Go to the next page" at bounding box center [136, 331] width 11 height 11
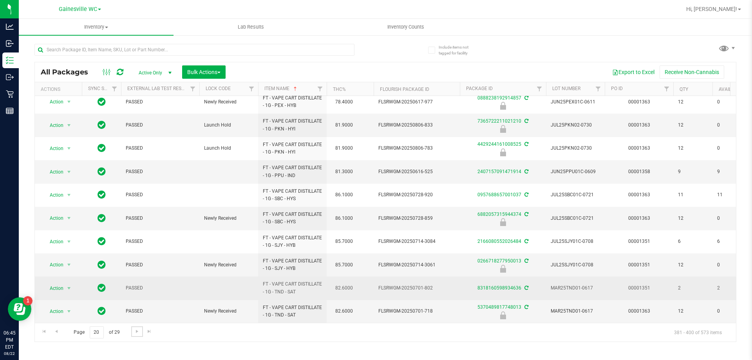
scroll to position [242, 0]
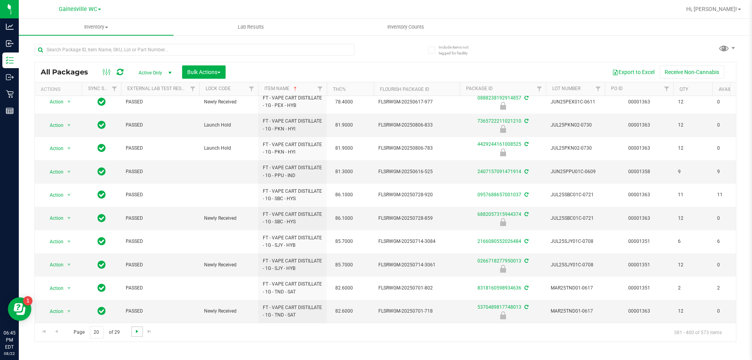
click at [135, 330] on span "Go to the next page" at bounding box center [137, 331] width 6 height 6
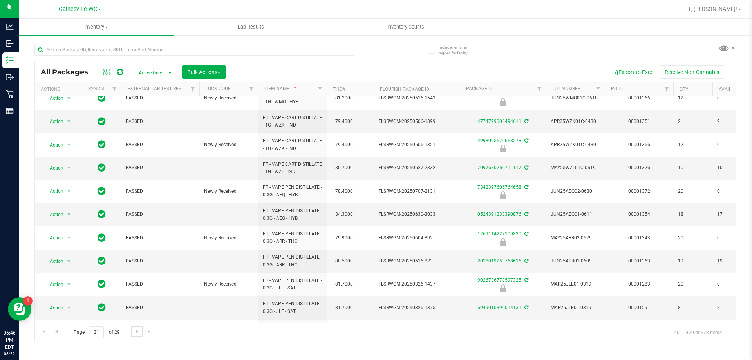
scroll to position [244, 0]
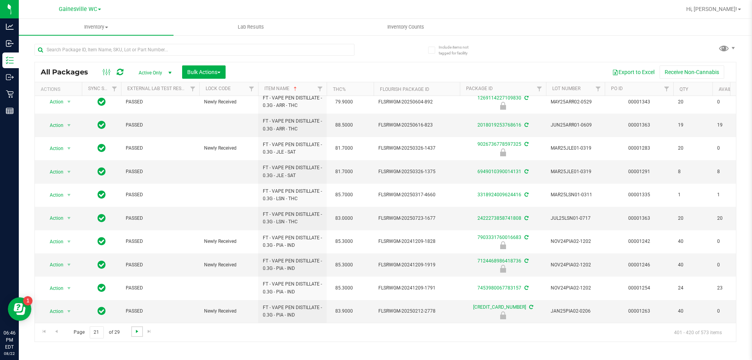
click at [139, 331] on span "Go to the next page" at bounding box center [137, 331] width 6 height 6
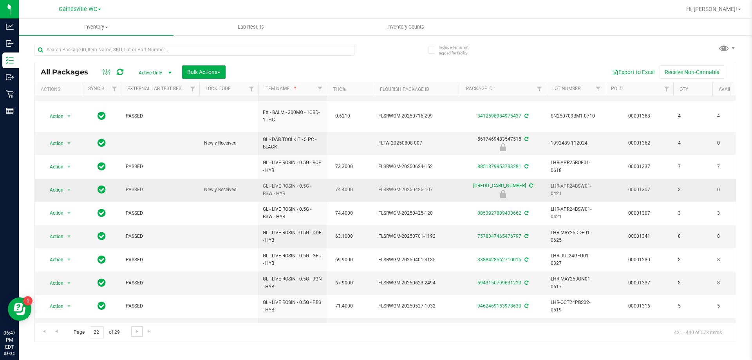
scroll to position [244, 0]
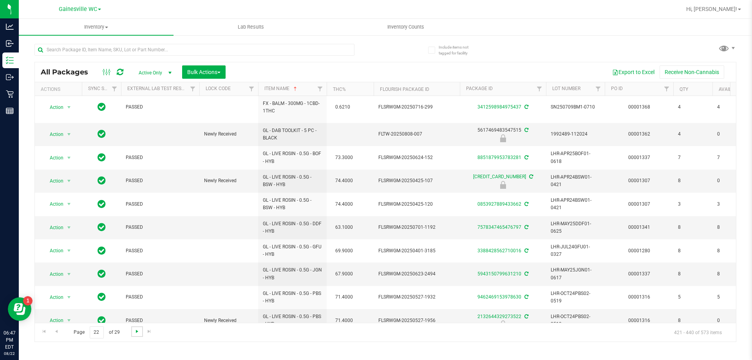
click at [135, 332] on span "Go to the next page" at bounding box center [137, 331] width 6 height 6
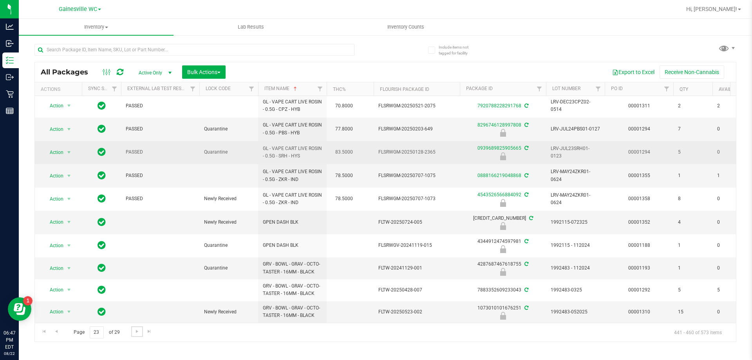
scroll to position [240, 0]
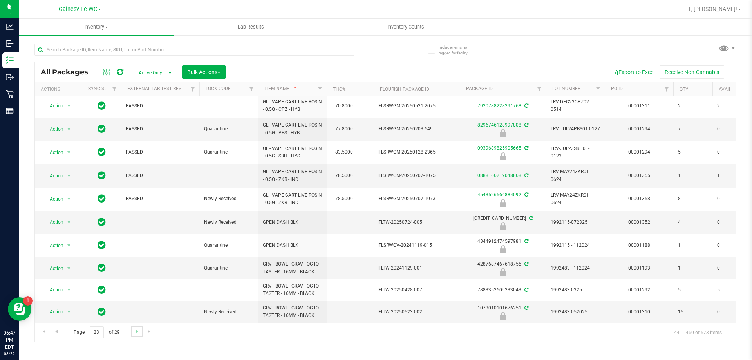
click at [133, 333] on link "Go to the next page" at bounding box center [136, 331] width 11 height 11
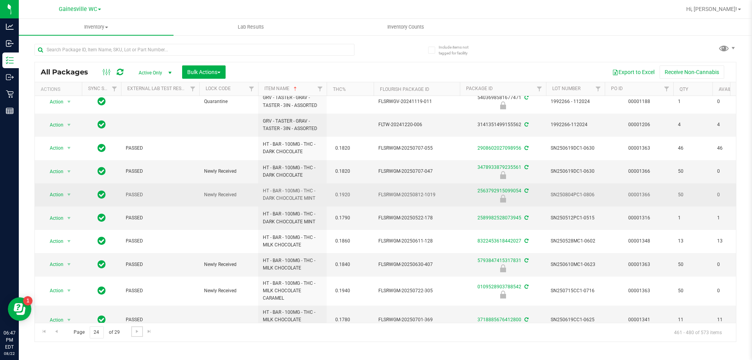
scroll to position [373, 0]
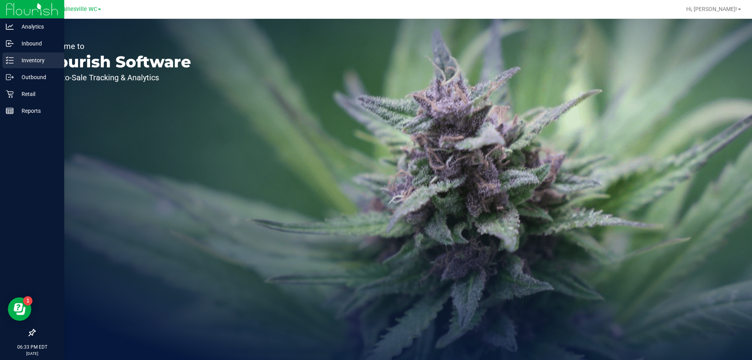
click at [19, 58] on p "Inventory" at bounding box center [37, 60] width 47 height 9
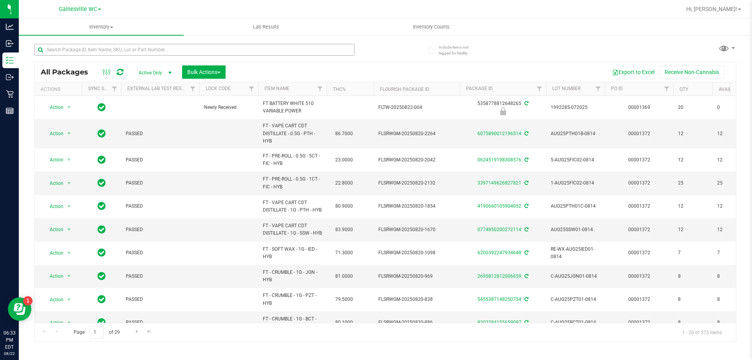
drag, startPoint x: 79, startPoint y: 57, endPoint x: 76, endPoint y: 50, distance: 7.1
click at [78, 58] on div at bounding box center [194, 53] width 320 height 18
click at [76, 50] on input "text" at bounding box center [194, 50] width 320 height 12
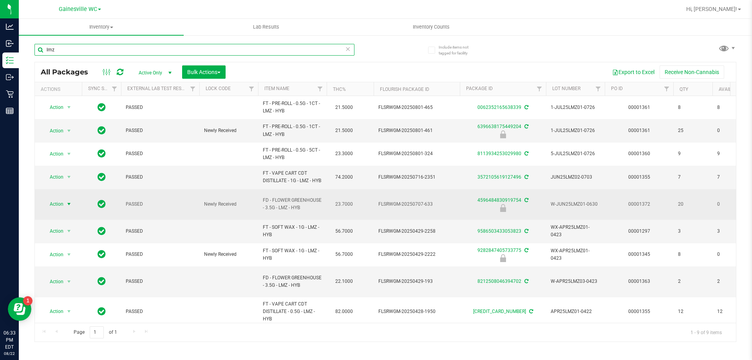
type input "lmz"
click at [68, 205] on span "select" at bounding box center [69, 204] width 6 height 6
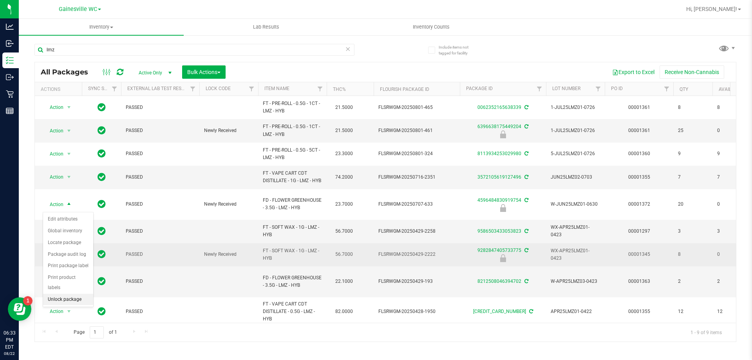
drag, startPoint x: 54, startPoint y: 290, endPoint x: 74, endPoint y: 243, distance: 51.2
click at [54, 294] on li "Unlock package" at bounding box center [68, 300] width 50 height 12
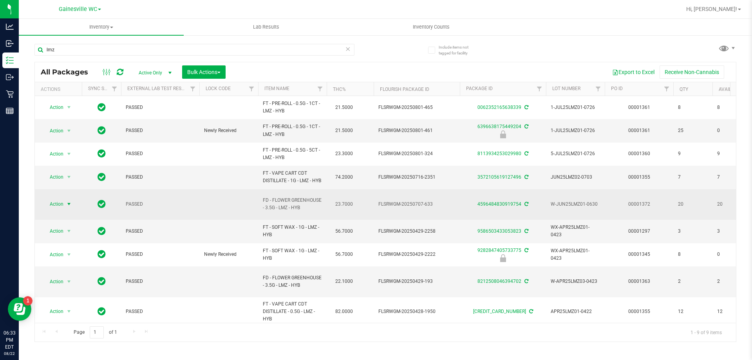
click at [64, 206] on span "select" at bounding box center [69, 203] width 10 height 11
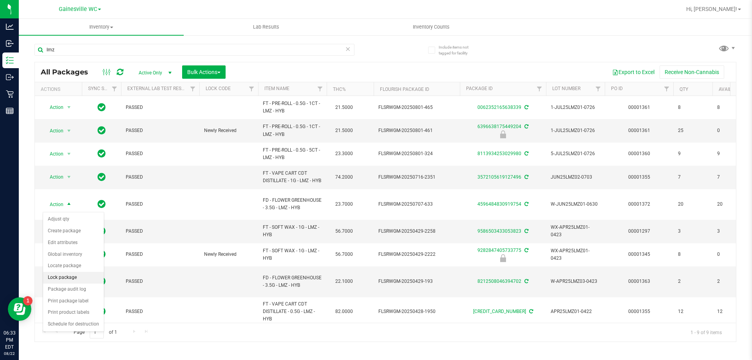
click at [61, 277] on li "Lock package" at bounding box center [73, 278] width 61 height 12
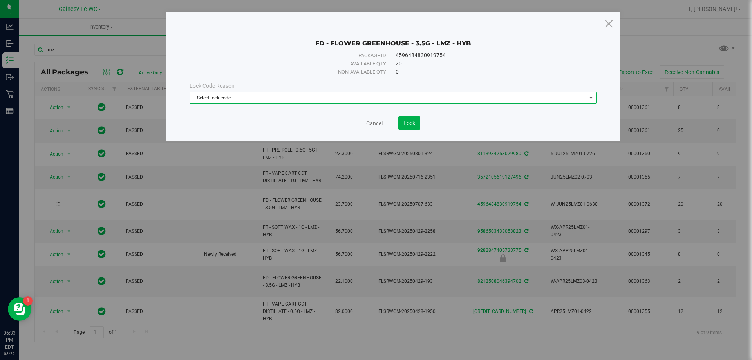
click at [270, 97] on span "Select lock code" at bounding box center [388, 97] width 396 height 11
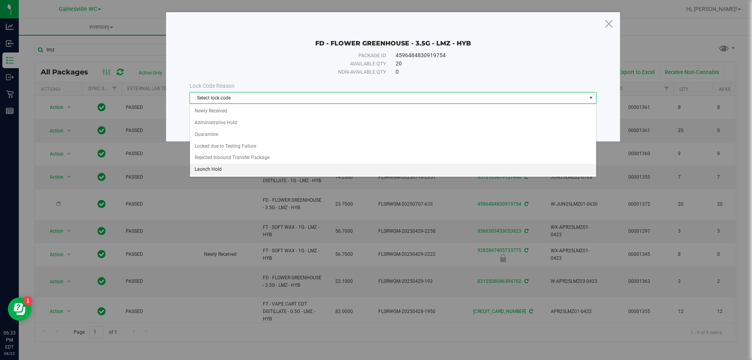
click at [237, 169] on li "Launch Hold" at bounding box center [393, 170] width 406 height 12
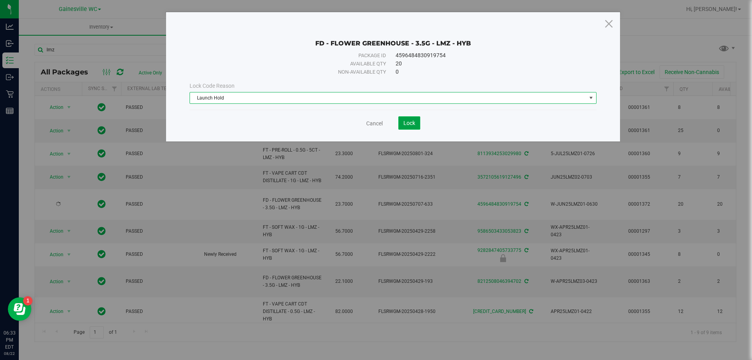
click at [412, 122] on span "Lock" at bounding box center [409, 123] width 12 height 6
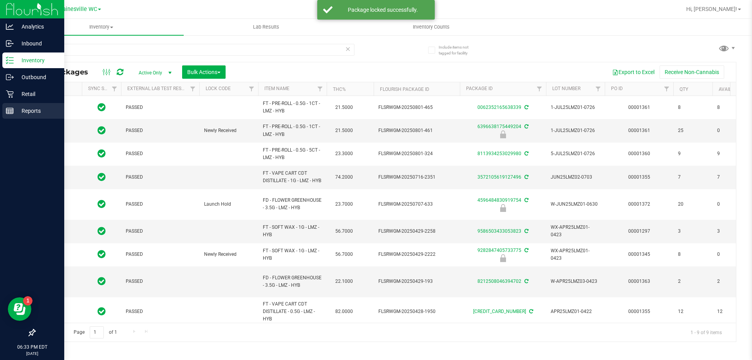
click at [18, 110] on p "Reports" at bounding box center [37, 110] width 47 height 9
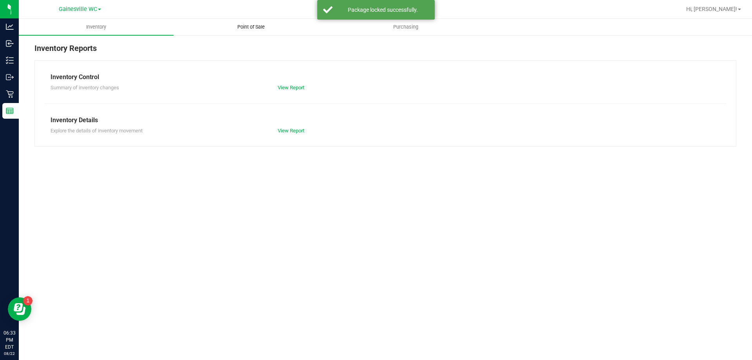
click at [250, 29] on span "Point of Sale" at bounding box center [251, 26] width 49 height 7
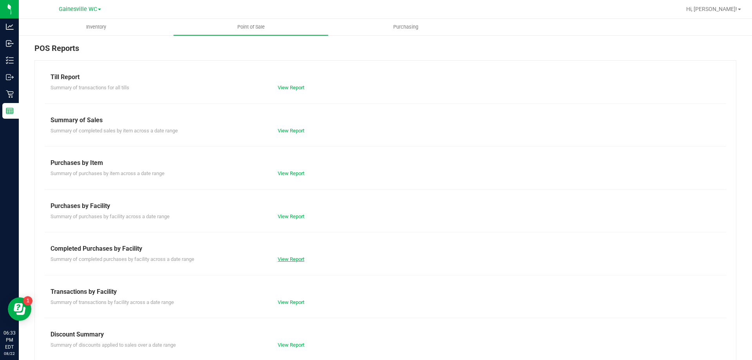
click at [282, 257] on link "View Report" at bounding box center [291, 259] width 27 height 6
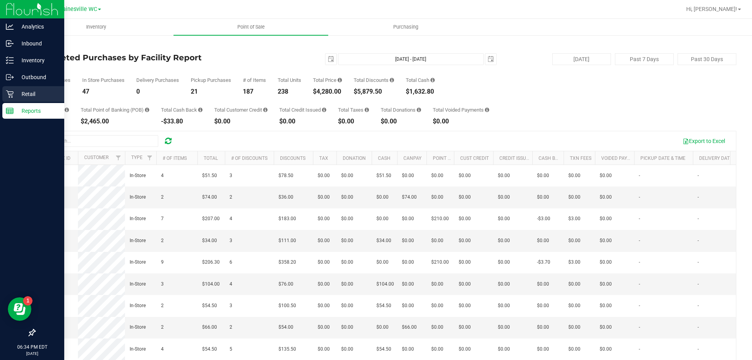
click at [24, 91] on p "Retail" at bounding box center [37, 93] width 47 height 9
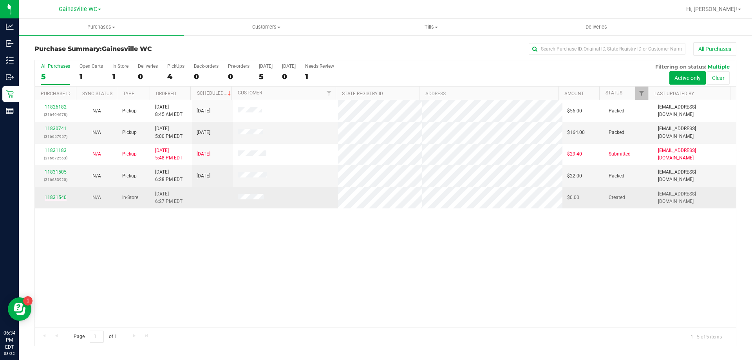
click at [63, 196] on link "11831540" at bounding box center [56, 197] width 22 height 5
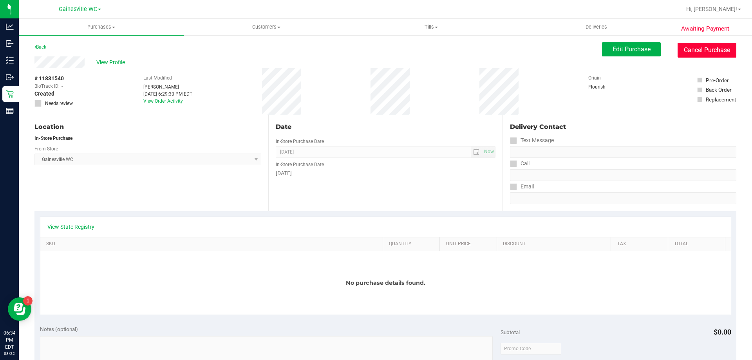
click at [701, 47] on button "Cancel Purchase" at bounding box center [706, 50] width 59 height 15
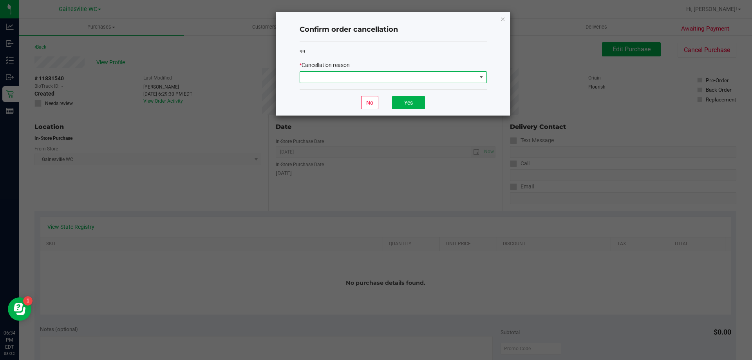
click at [405, 73] on span at bounding box center [388, 77] width 177 height 11
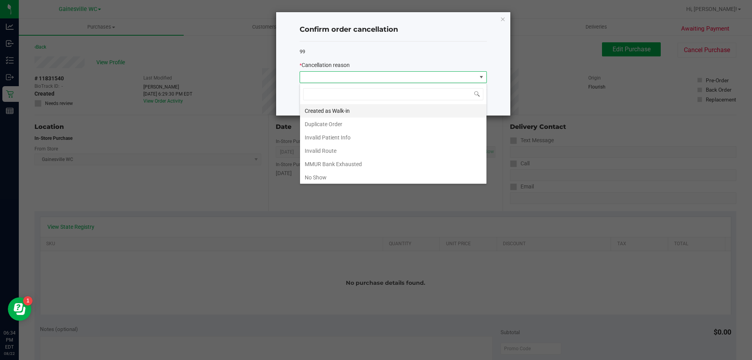
scroll to position [12, 187]
click at [348, 177] on li "No Show" at bounding box center [393, 177] width 186 height 13
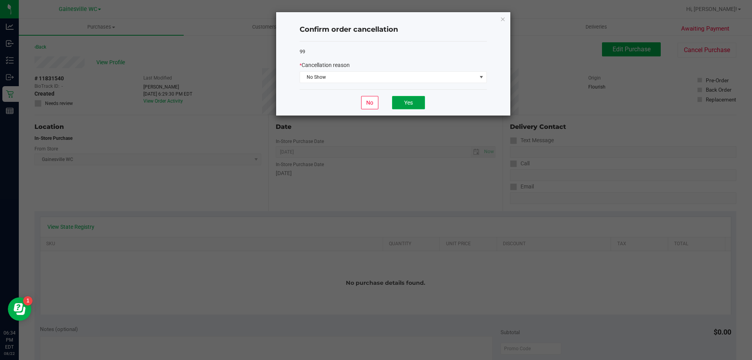
click at [399, 97] on button "Yes" at bounding box center [408, 102] width 33 height 13
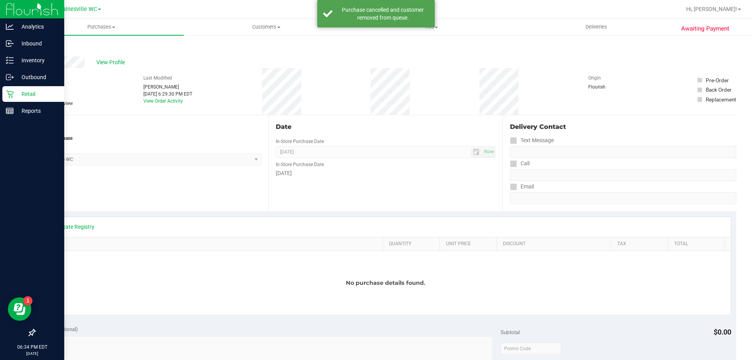
click at [25, 92] on p "Retail" at bounding box center [37, 93] width 47 height 9
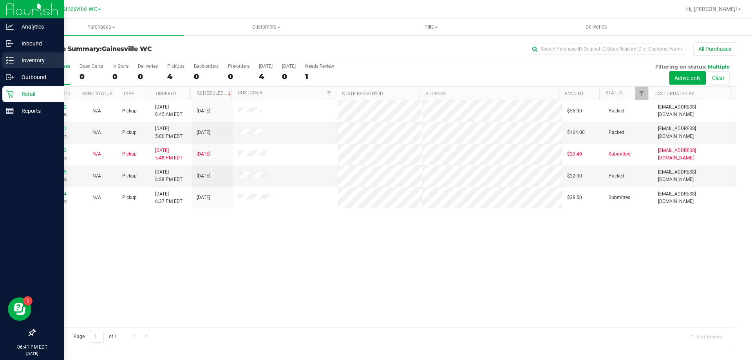
click at [30, 57] on p "Inventory" at bounding box center [37, 60] width 47 height 9
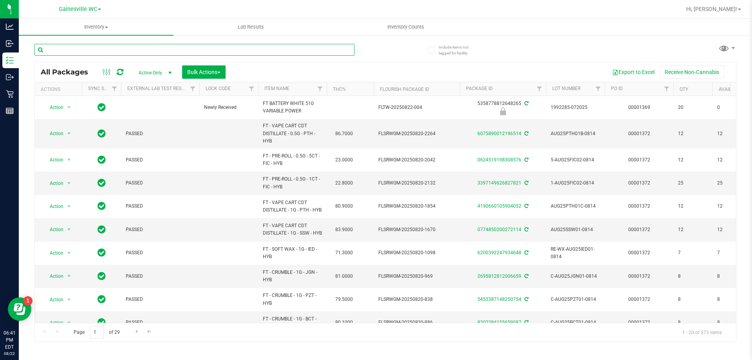
click at [85, 52] on input "text" at bounding box center [194, 50] width 320 height 12
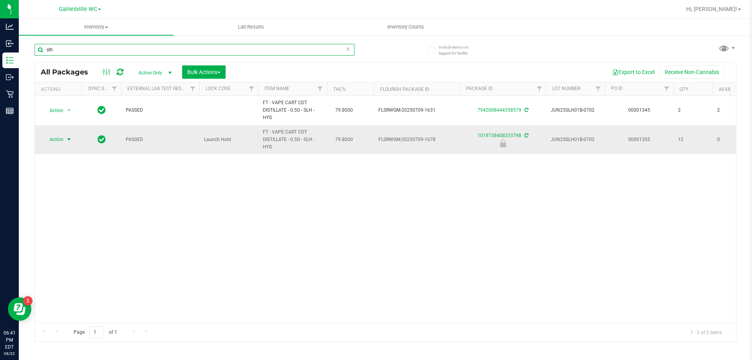
type input "slh"
click at [72, 140] on span "select" at bounding box center [69, 139] width 6 height 6
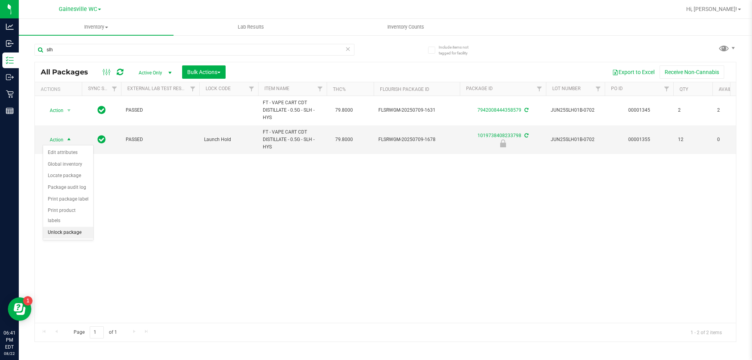
click at [78, 227] on li "Unlock package" at bounding box center [68, 233] width 50 height 12
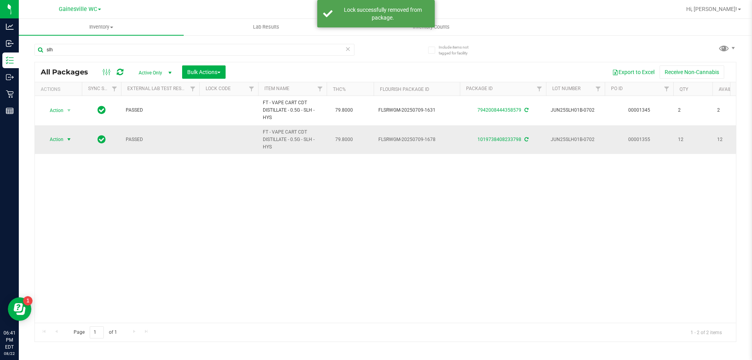
click at [71, 141] on span "select" at bounding box center [69, 139] width 6 height 6
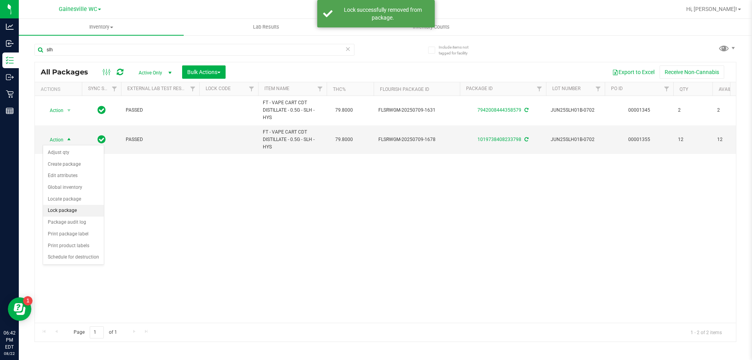
click at [70, 213] on li "Lock package" at bounding box center [73, 211] width 61 height 12
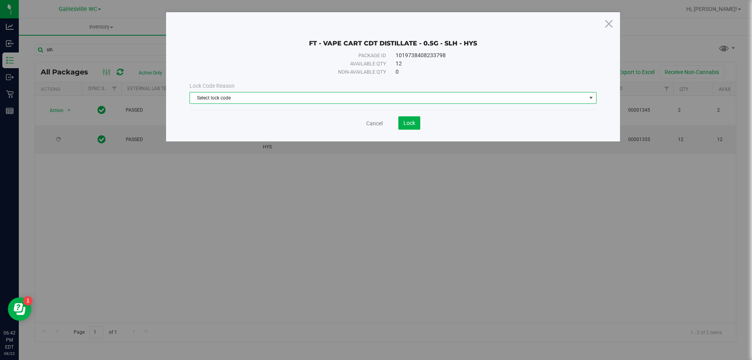
click at [258, 100] on span "Select lock code" at bounding box center [388, 97] width 396 height 11
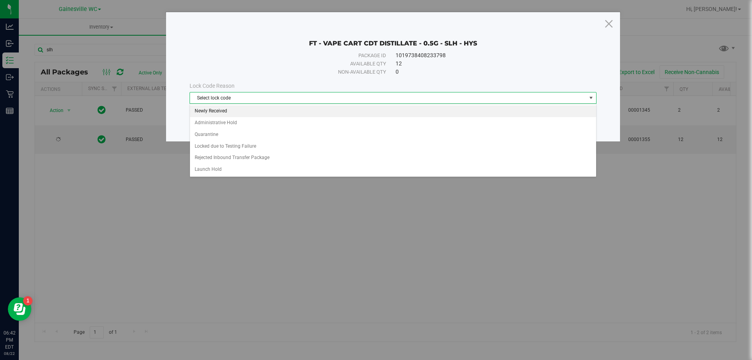
click at [252, 112] on li "Newly Received" at bounding box center [393, 111] width 406 height 12
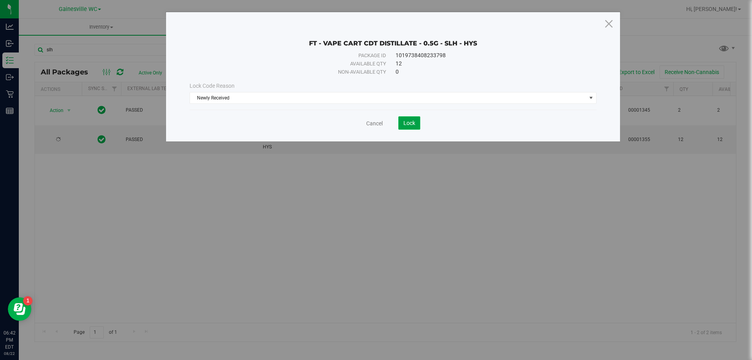
click at [409, 122] on span "Lock" at bounding box center [409, 123] width 12 height 6
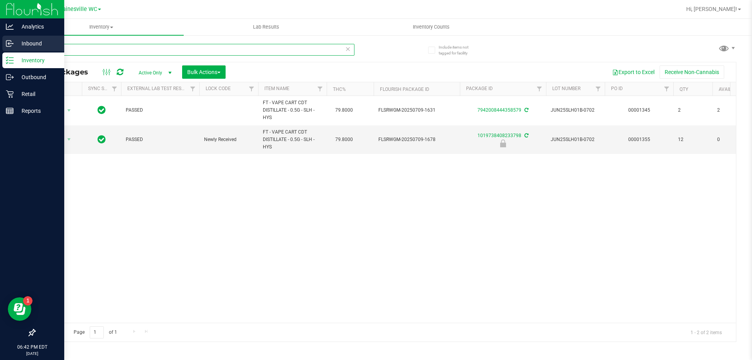
drag, startPoint x: 76, startPoint y: 49, endPoint x: 5, endPoint y: 47, distance: 70.9
click at [5, 47] on div "Analytics Inbound Inventory Outbound Retail Reports 06:42 PM EDT 08/22/2025 08/…" at bounding box center [376, 180] width 752 height 360
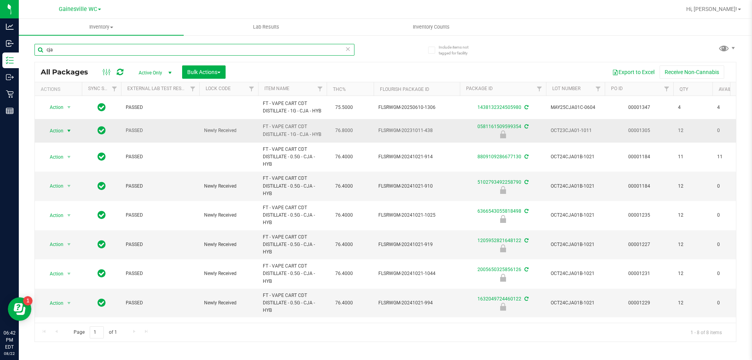
type input "cja"
click at [68, 130] on span "select" at bounding box center [69, 131] width 6 height 6
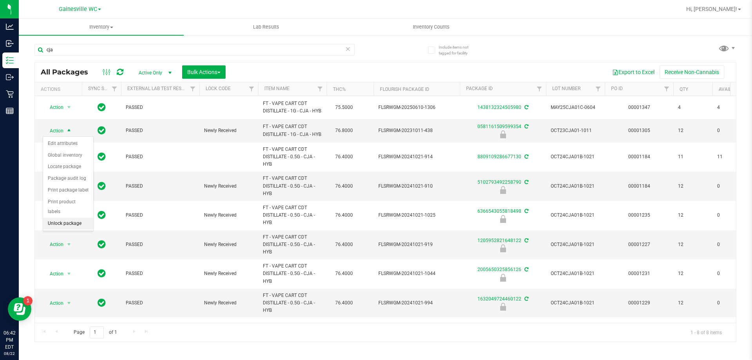
click at [67, 218] on li "Unlock package" at bounding box center [68, 224] width 50 height 12
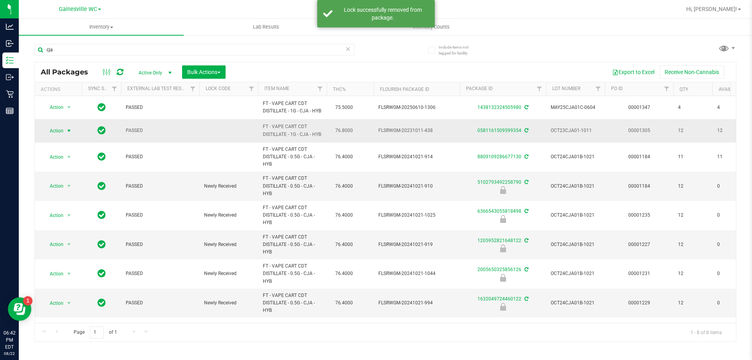
click at [69, 130] on span "select" at bounding box center [69, 131] width 6 height 6
click at [65, 200] on li "Lock package" at bounding box center [73, 202] width 61 height 12
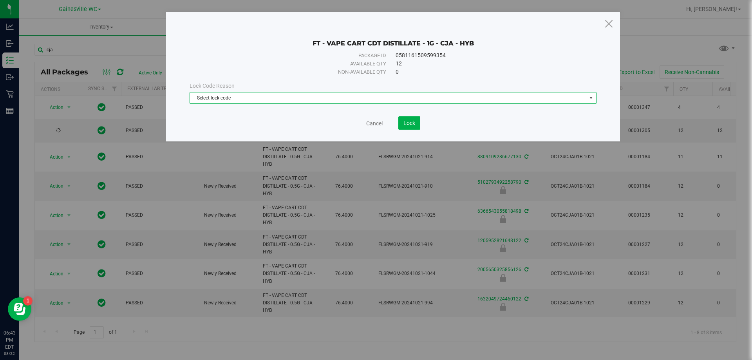
click at [283, 95] on span "Select lock code" at bounding box center [388, 97] width 396 height 11
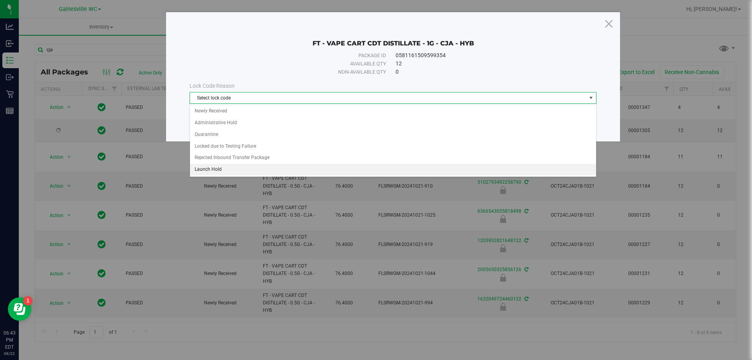
drag, startPoint x: 244, startPoint y: 164, endPoint x: 244, endPoint y: 169, distance: 4.3
click at [244, 169] on li "Launch Hold" at bounding box center [393, 170] width 406 height 12
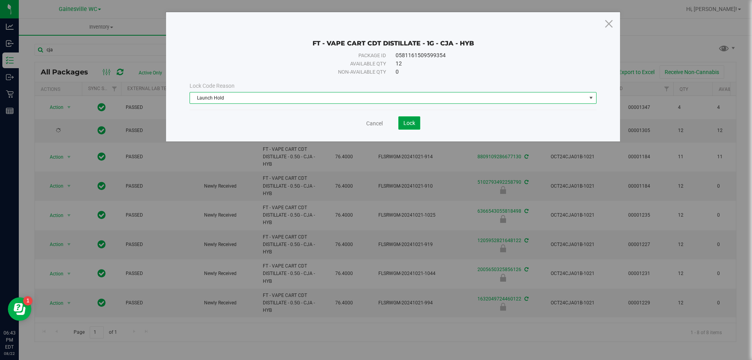
click at [406, 126] on button "Lock" at bounding box center [409, 122] width 22 height 13
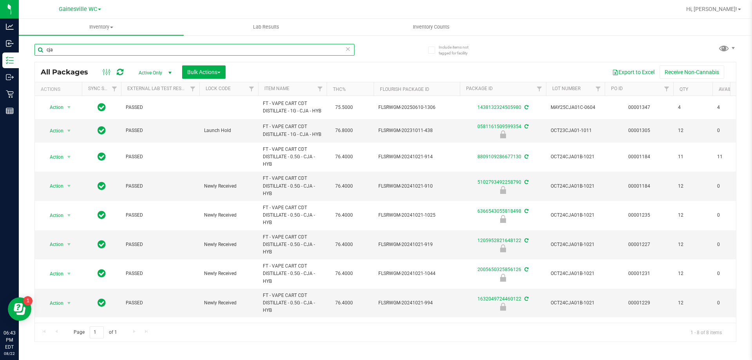
drag, startPoint x: 87, startPoint y: 51, endPoint x: 34, endPoint y: 49, distance: 52.9
click at [34, 49] on div "Include items not tagged for facility cja All Packages Active Only Active Only …" at bounding box center [385, 153] width 733 height 239
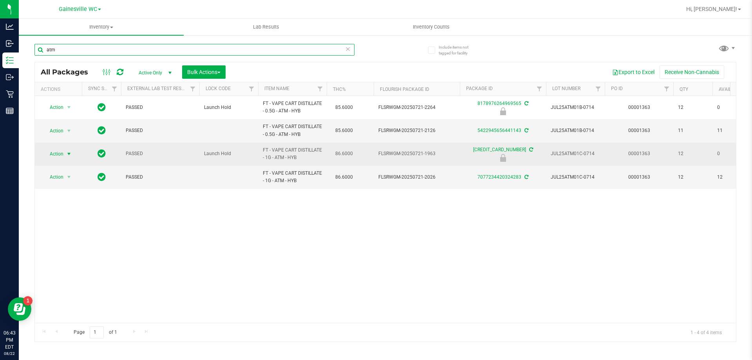
type input "atm"
click at [68, 154] on span "select" at bounding box center [69, 154] width 6 height 6
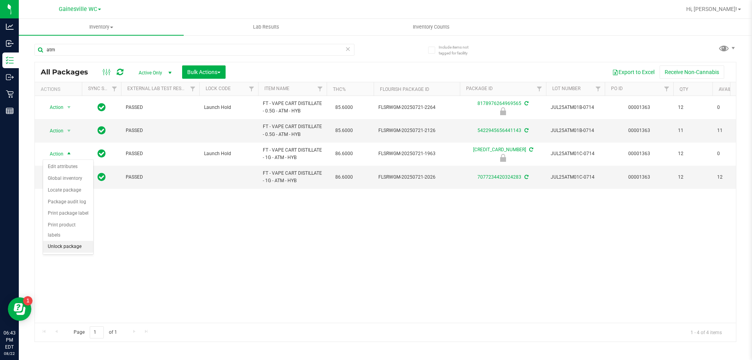
click at [71, 241] on li "Unlock package" at bounding box center [68, 247] width 50 height 12
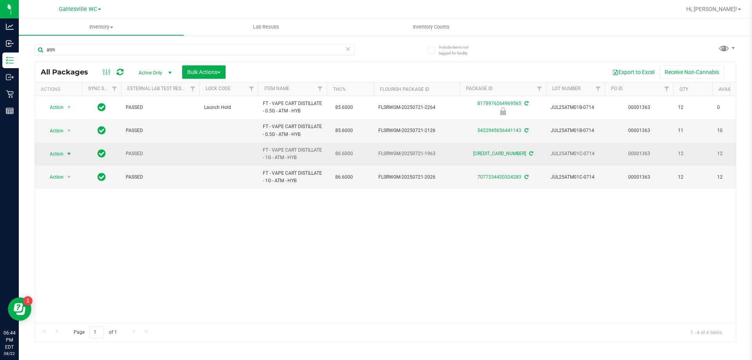
click at [65, 154] on span "select" at bounding box center [69, 153] width 10 height 11
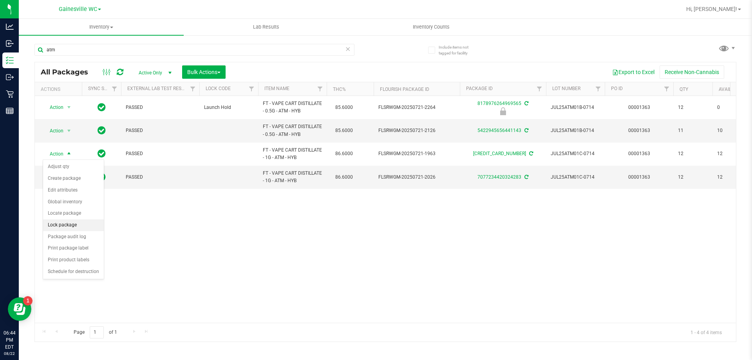
click at [61, 223] on li "Lock package" at bounding box center [73, 225] width 61 height 12
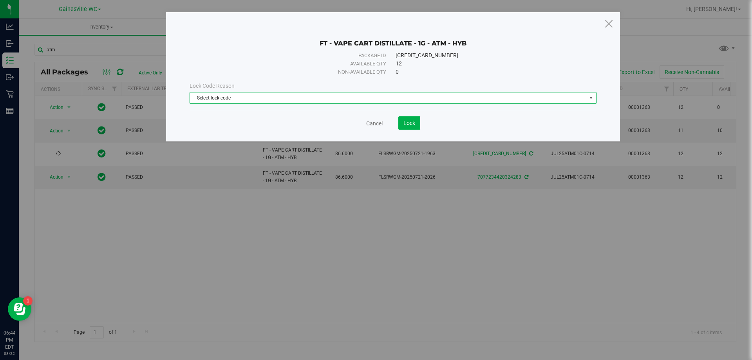
click at [249, 97] on span "Select lock code" at bounding box center [388, 97] width 396 height 11
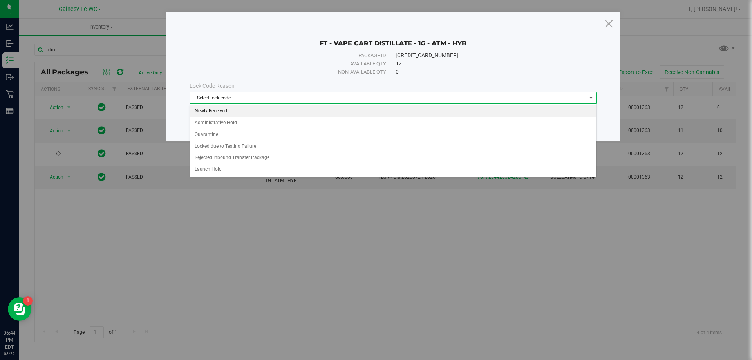
click at [242, 113] on li "Newly Received" at bounding box center [393, 111] width 406 height 12
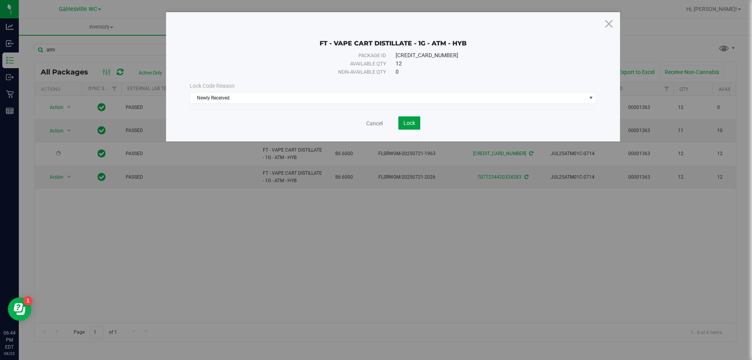
drag, startPoint x: 405, startPoint y: 121, endPoint x: 248, endPoint y: 123, distance: 157.0
click at [404, 121] on span "Lock" at bounding box center [409, 123] width 12 height 6
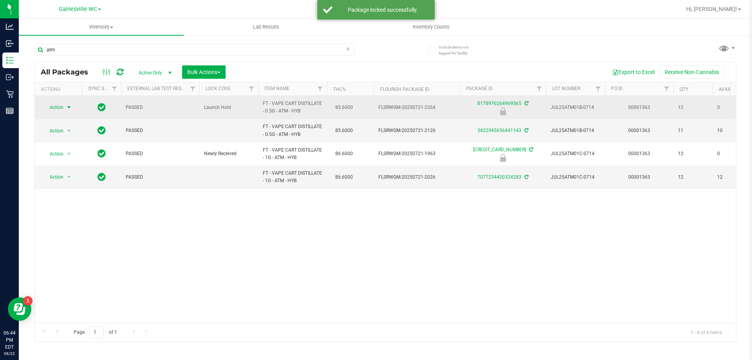
click at [62, 111] on span "Action" at bounding box center [53, 107] width 21 height 11
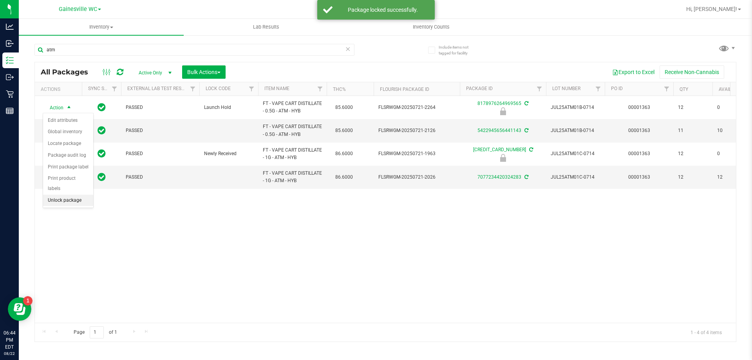
click at [60, 195] on li "Unlock package" at bounding box center [68, 201] width 50 height 12
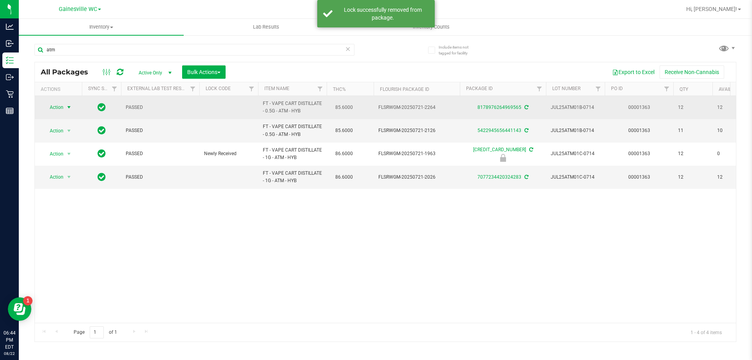
click at [65, 108] on span "select" at bounding box center [69, 107] width 10 height 11
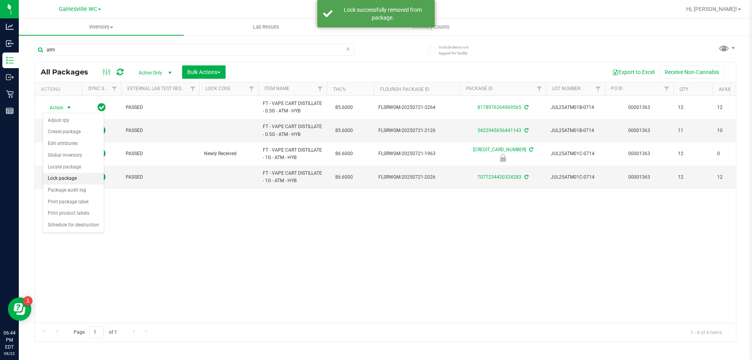
click at [58, 178] on li "Lock package" at bounding box center [73, 179] width 61 height 12
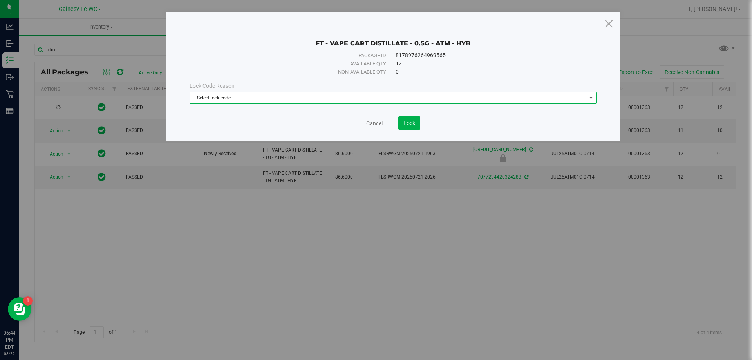
drag, startPoint x: 268, startPoint y: 98, endPoint x: 259, endPoint y: 99, distance: 9.0
click at [268, 98] on span "Select lock code" at bounding box center [388, 97] width 396 height 11
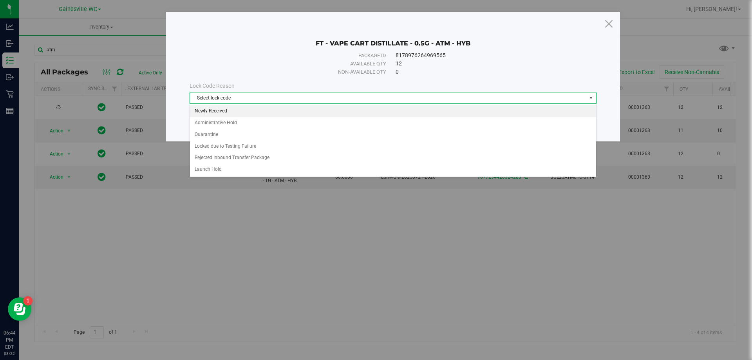
click at [233, 114] on li "Newly Received" at bounding box center [393, 111] width 406 height 12
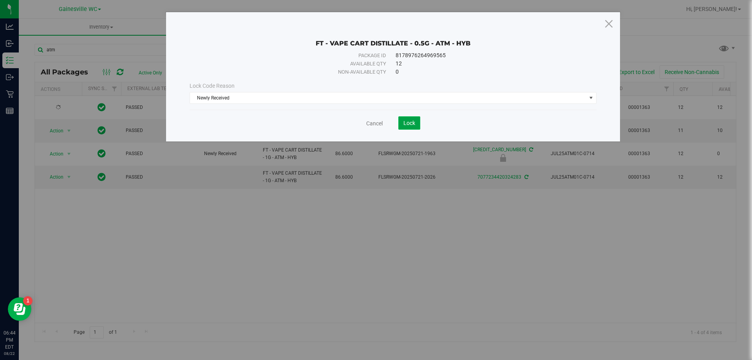
click at [404, 123] on span "Lock" at bounding box center [409, 123] width 12 height 6
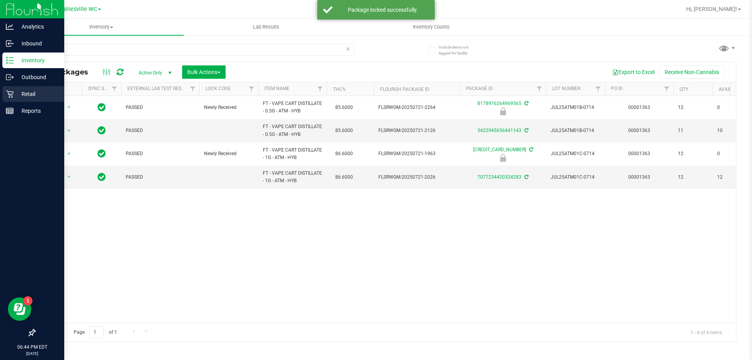
click at [33, 99] on div "Retail" at bounding box center [33, 94] width 62 height 16
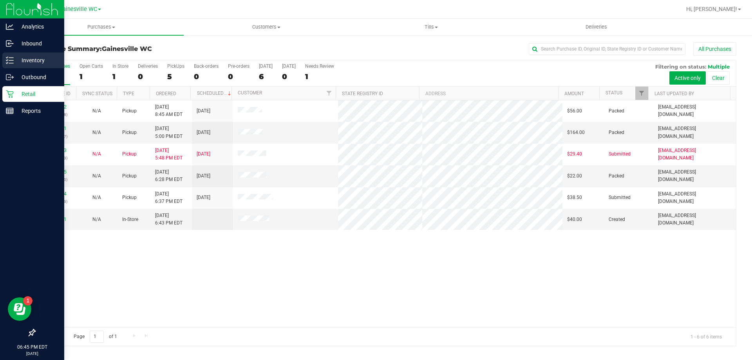
click at [16, 59] on p "Inventory" at bounding box center [37, 60] width 47 height 9
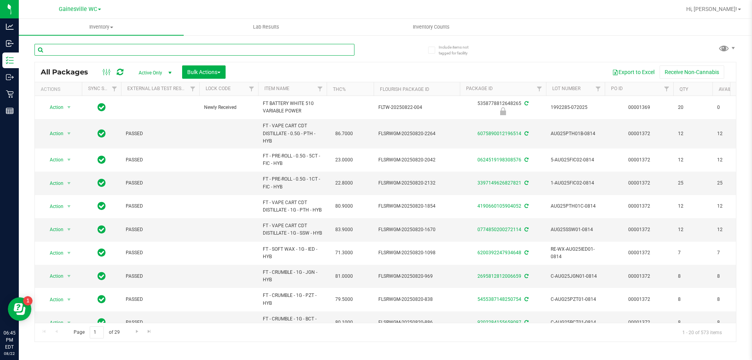
click at [92, 50] on input "text" at bounding box center [194, 50] width 320 height 12
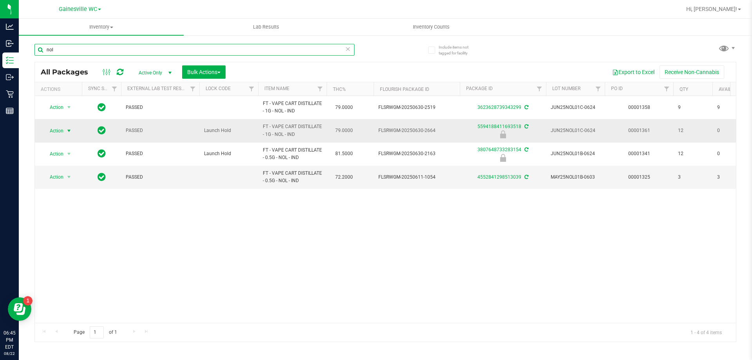
type input "nol"
click at [64, 132] on span "select" at bounding box center [69, 130] width 10 height 11
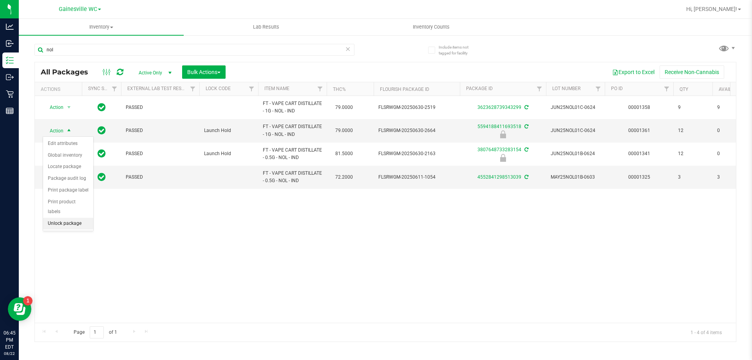
click at [73, 218] on li "Unlock package" at bounding box center [68, 224] width 50 height 12
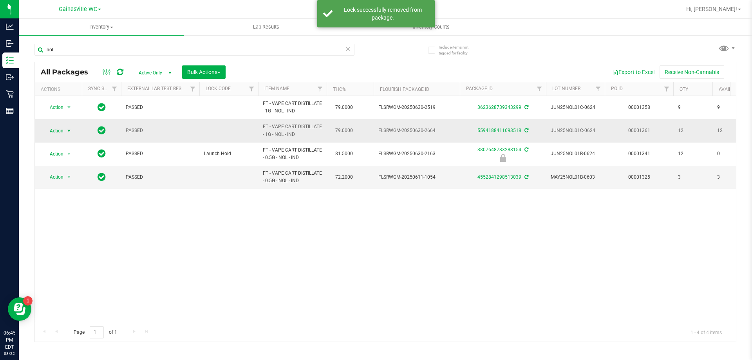
click at [70, 129] on span "select" at bounding box center [69, 131] width 6 height 6
click at [67, 205] on li "Lock package" at bounding box center [73, 202] width 61 height 12
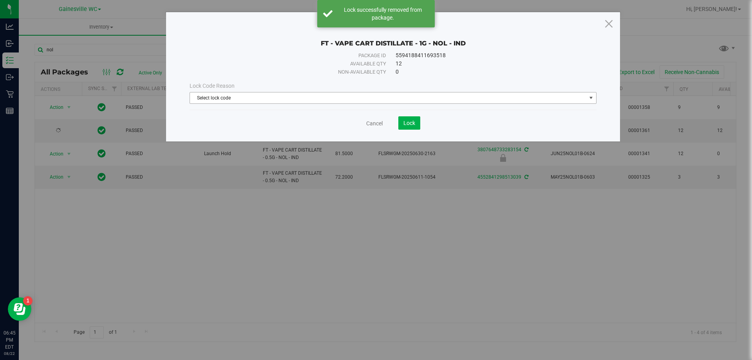
click at [280, 94] on span "Select lock code" at bounding box center [388, 97] width 396 height 11
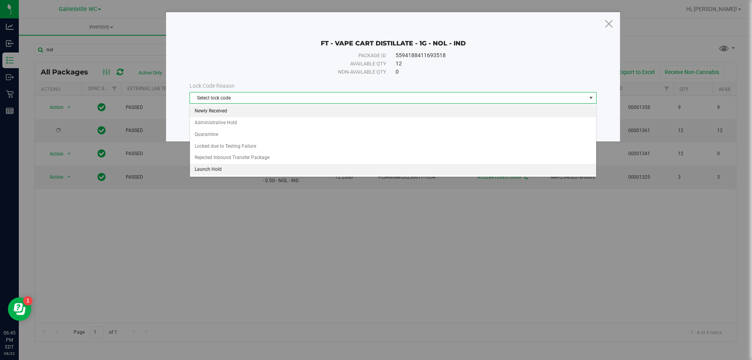
drag, startPoint x: 254, startPoint y: 108, endPoint x: 272, endPoint y: 106, distance: 18.1
click at [257, 108] on li "Newly Received" at bounding box center [393, 111] width 406 height 12
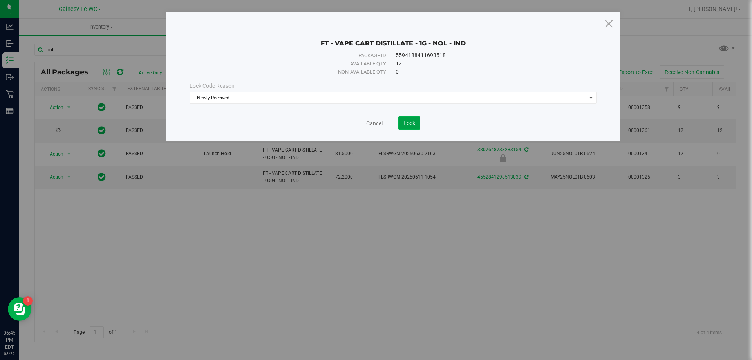
drag, startPoint x: 403, startPoint y: 121, endPoint x: 352, endPoint y: 85, distance: 62.8
click at [403, 121] on span "Lock" at bounding box center [409, 123] width 12 height 6
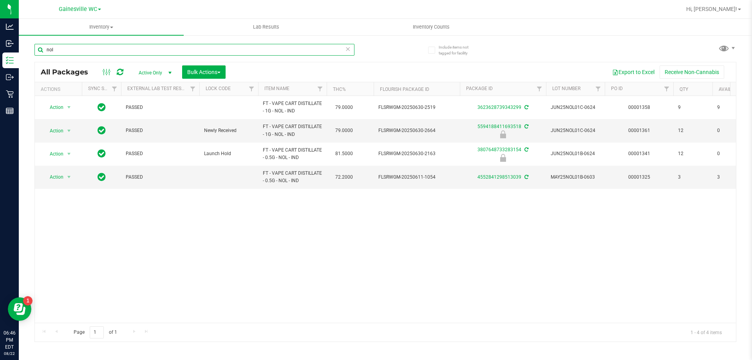
drag, startPoint x: 80, startPoint y: 51, endPoint x: 27, endPoint y: 49, distance: 52.5
click at [27, 49] on div "Include items not tagged for facility nol All Packages Active Only Active Only …" at bounding box center [385, 153] width 733 height 239
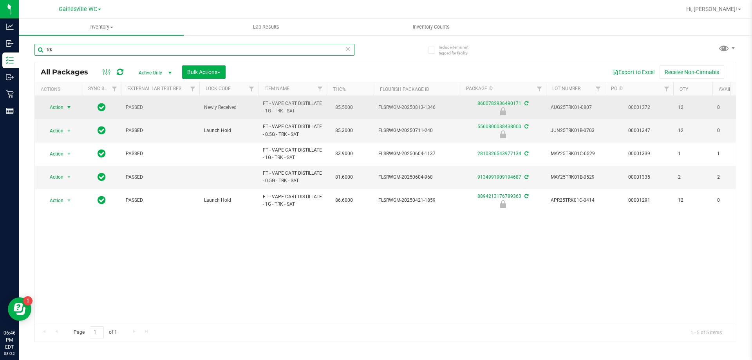
type input "trk"
click at [69, 106] on span "select" at bounding box center [69, 107] width 6 height 6
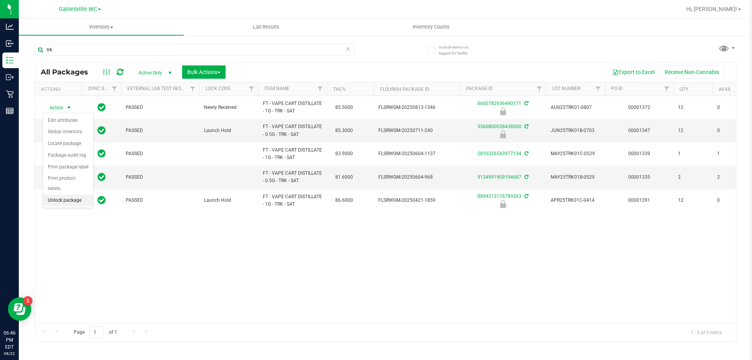
click at [56, 195] on li "Unlock package" at bounding box center [68, 201] width 50 height 12
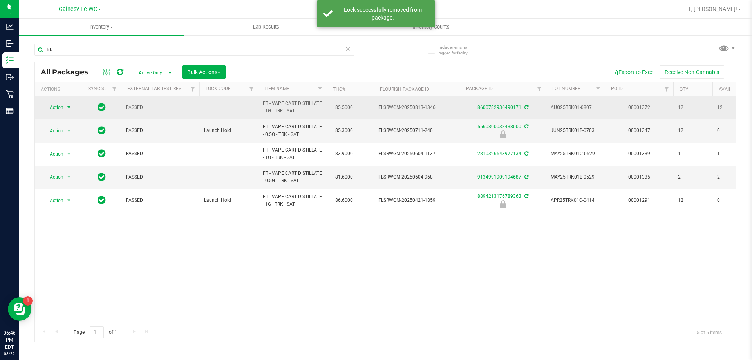
click at [69, 107] on span "select" at bounding box center [69, 107] width 6 height 6
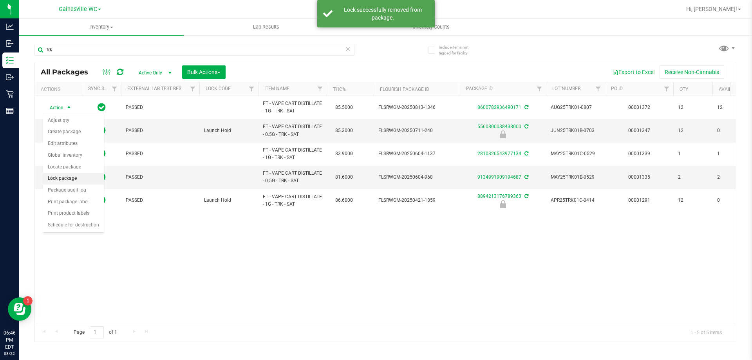
click at [62, 177] on li "Lock package" at bounding box center [73, 179] width 61 height 12
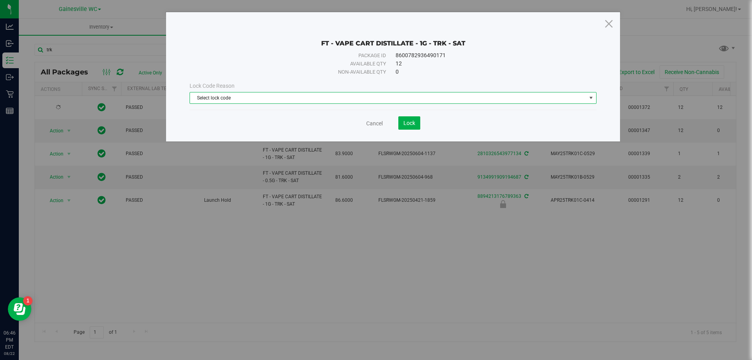
click at [201, 96] on span "Select lock code" at bounding box center [388, 97] width 396 height 11
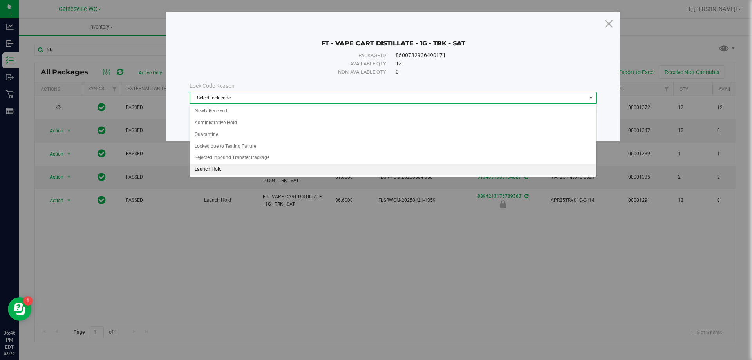
drag, startPoint x: 206, startPoint y: 167, endPoint x: 227, endPoint y: 141, distance: 33.7
click at [207, 167] on li "Launch Hold" at bounding box center [393, 170] width 406 height 12
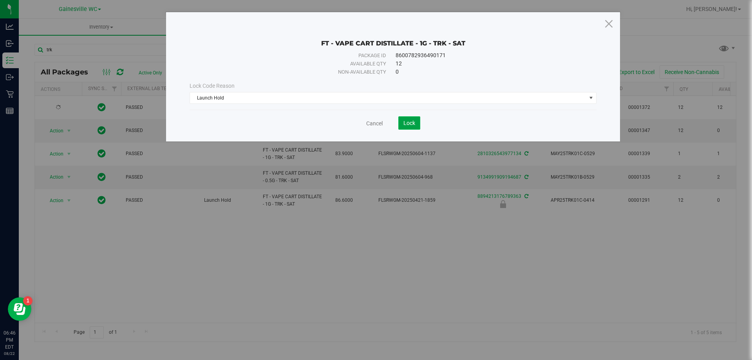
click at [404, 119] on button "Lock" at bounding box center [409, 122] width 22 height 13
